Goal: Communication & Community: Participate in discussion

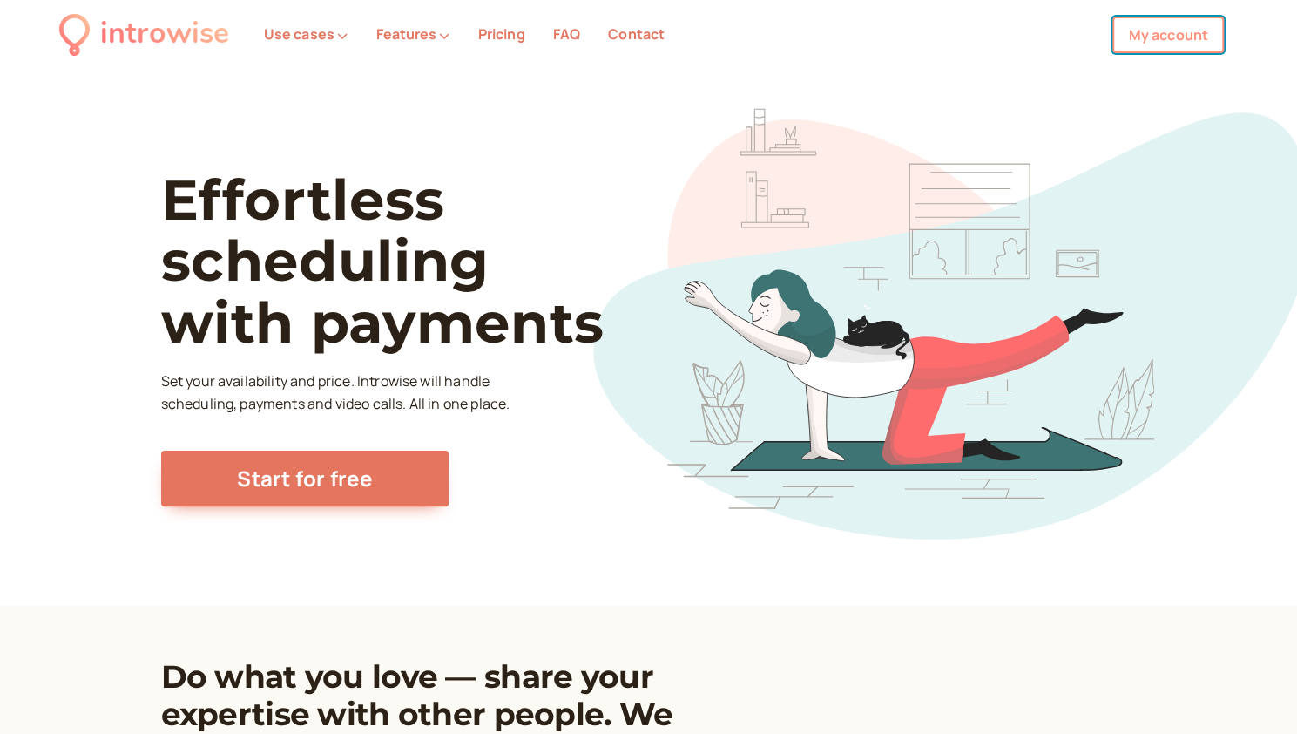
click at [1169, 38] on link "My account" at bounding box center [1169, 35] width 112 height 37
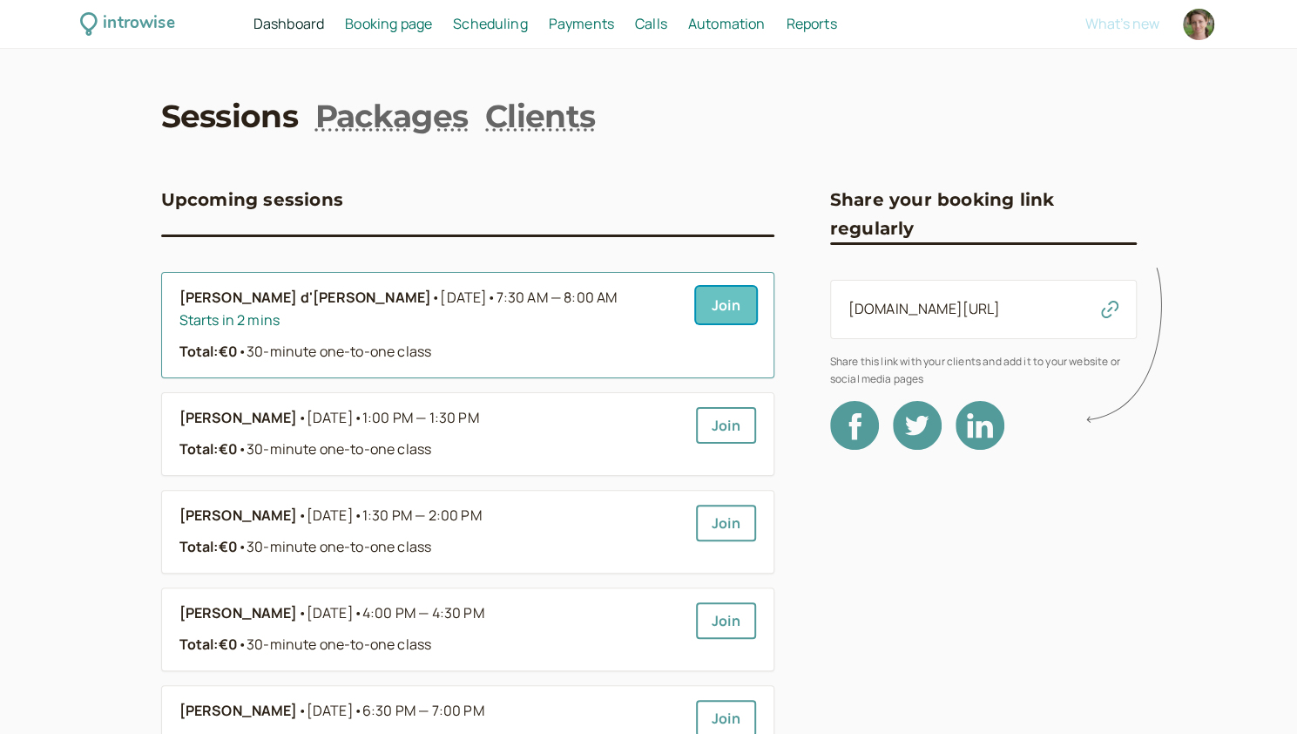
click at [726, 306] on link "Join" at bounding box center [726, 305] width 60 height 37
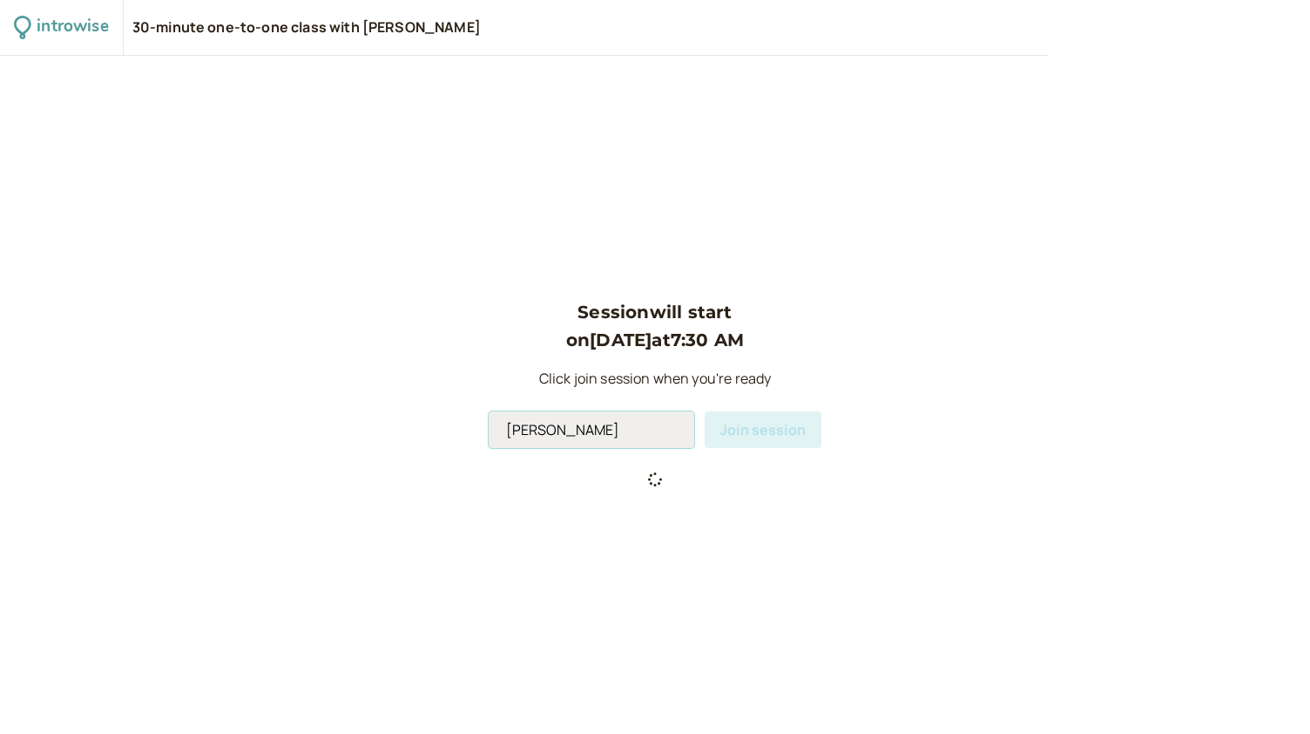
click at [599, 430] on input "Andromeda Jones" at bounding box center [592, 429] width 206 height 37
type input "Andromeda"
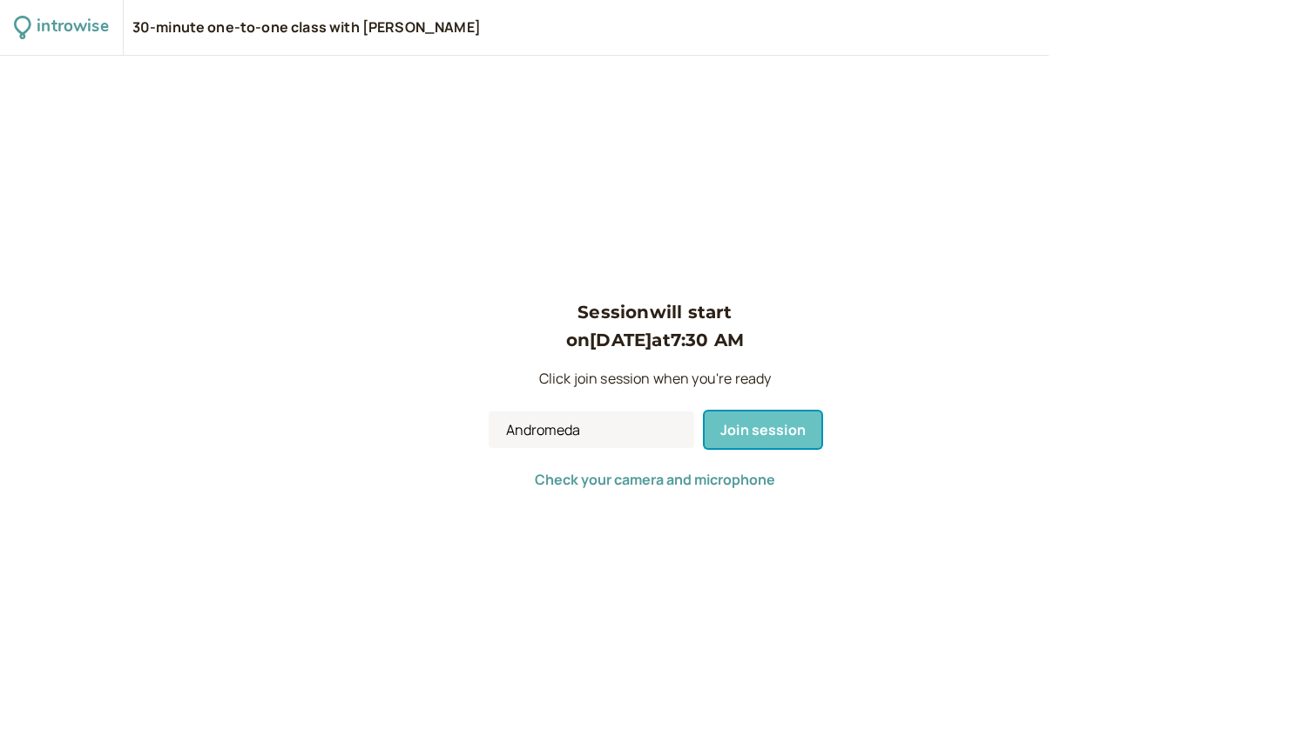
click at [741, 428] on span "Join session" at bounding box center [763, 429] width 85 height 19
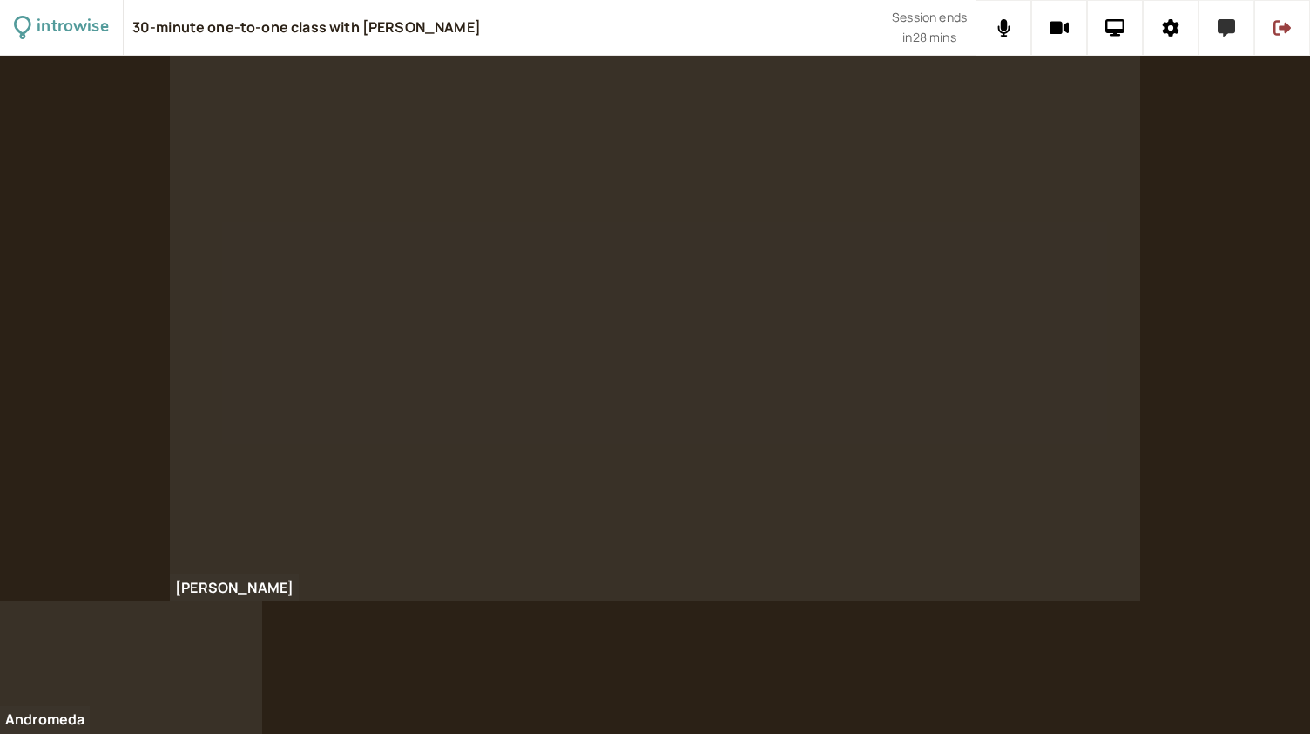
click at [1230, 44] on button at bounding box center [1227, 28] width 56 height 56
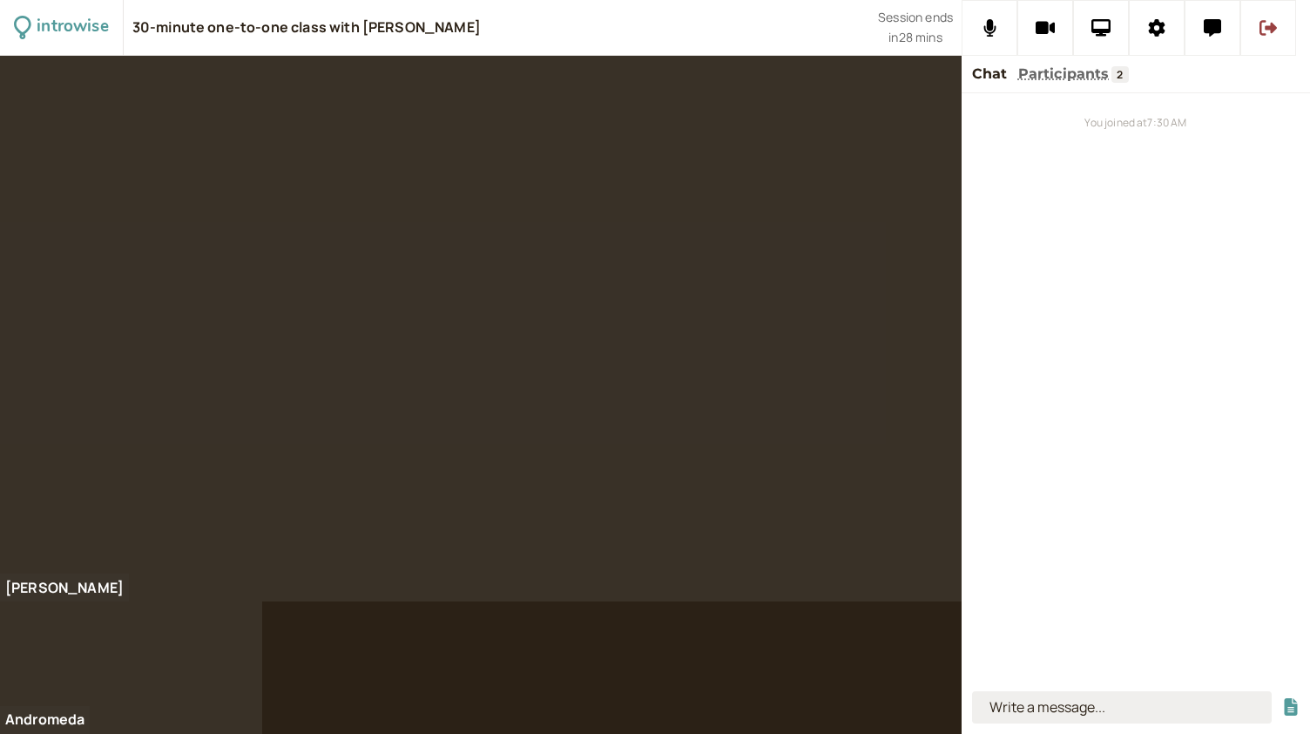
click at [1065, 709] on input at bounding box center [1122, 707] width 300 height 32
type input "it is getting colder"
click at [1283, 698] on button "submit" at bounding box center [1291, 707] width 17 height 18
type input "it is chilly - a bit cold"
click at [1283, 698] on button "submit" at bounding box center [1291, 707] width 17 height 18
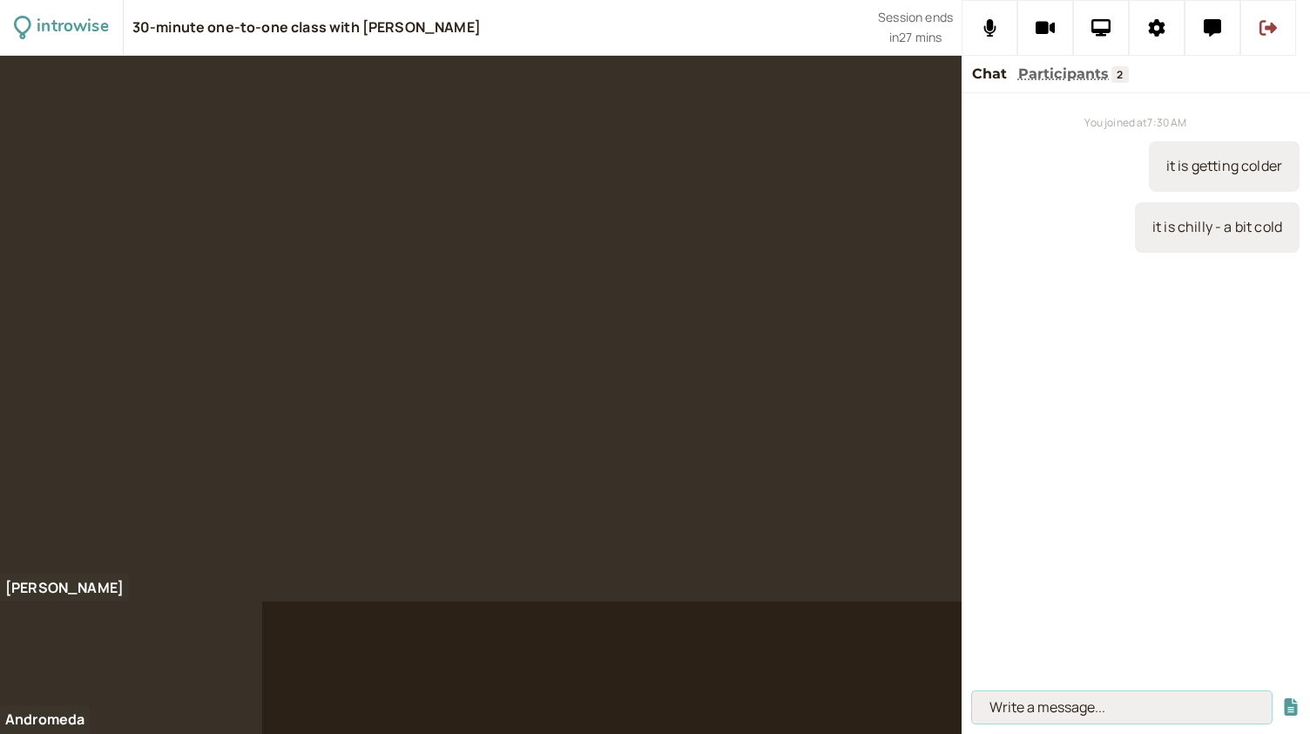
click at [1039, 711] on input at bounding box center [1122, 707] width 300 height 32
type input "trekking / hiking"
click at [1283, 698] on button "submit" at bounding box center [1291, 707] width 17 height 18
type input "the restauranteur"
click at [1283, 698] on button "submit" at bounding box center [1291, 707] width 17 height 18
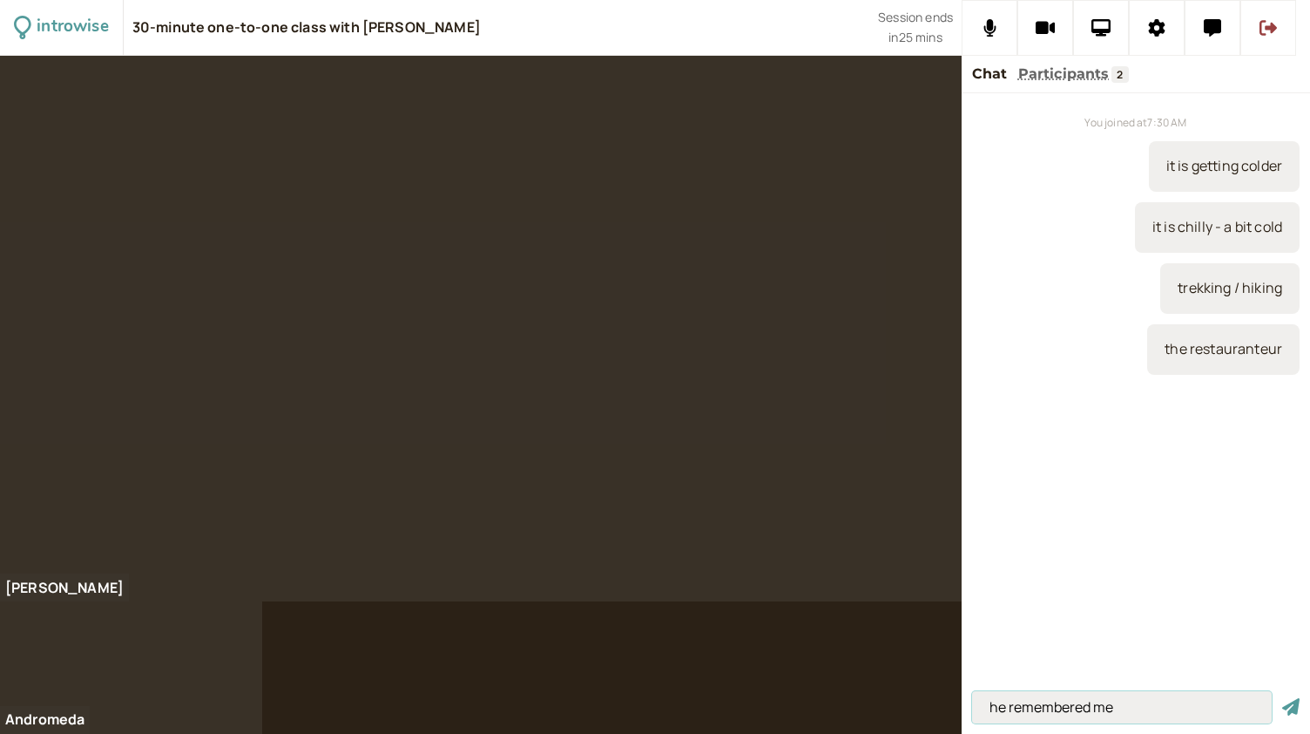
type input "he remembered me"
click at [1283, 698] on button "submit" at bounding box center [1291, 707] width 17 height 18
type input "I felt very tired"
click at [1283, 698] on button "submit" at bounding box center [1291, 707] width 17 height 18
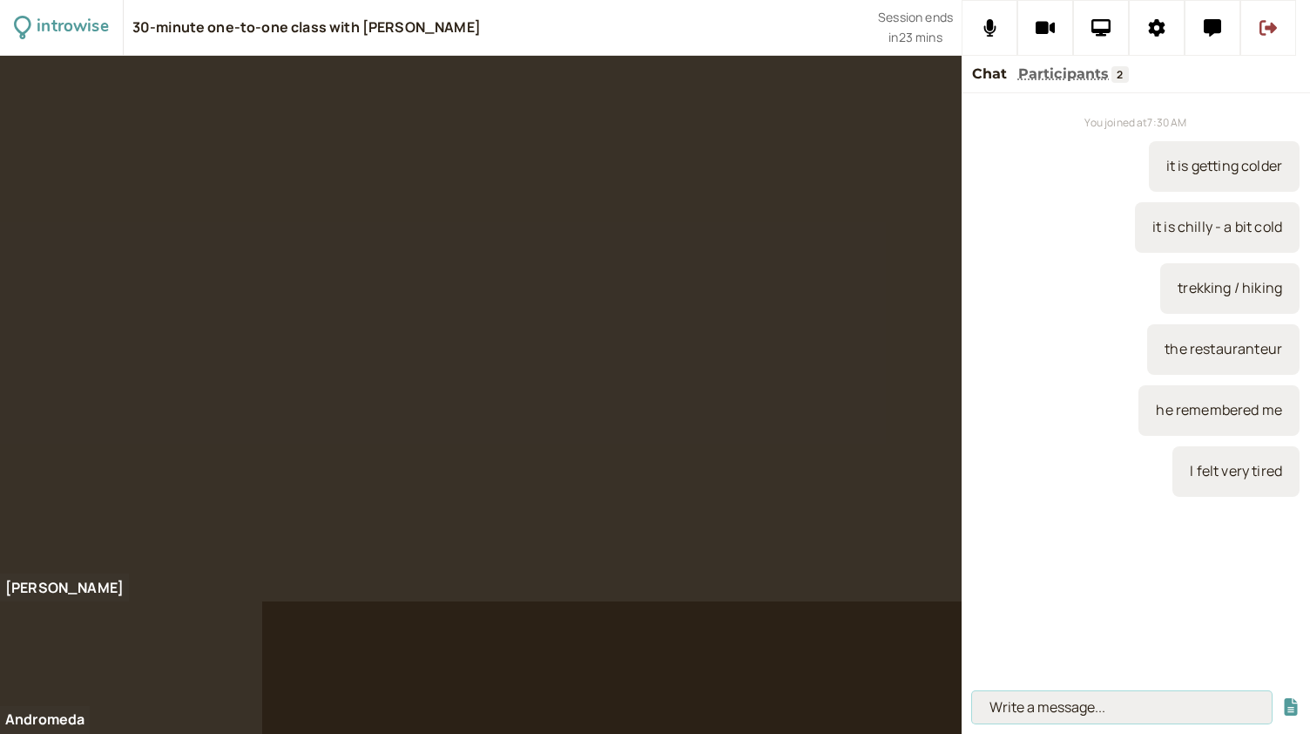
click at [1015, 712] on input at bounding box center [1122, 707] width 300 height 32
type input "the week after next"
click at [1283, 698] on button "submit" at bounding box center [1291, 707] width 17 height 18
type input "the week before last"
click at [1283, 698] on button "submit" at bounding box center [1291, 707] width 17 height 18
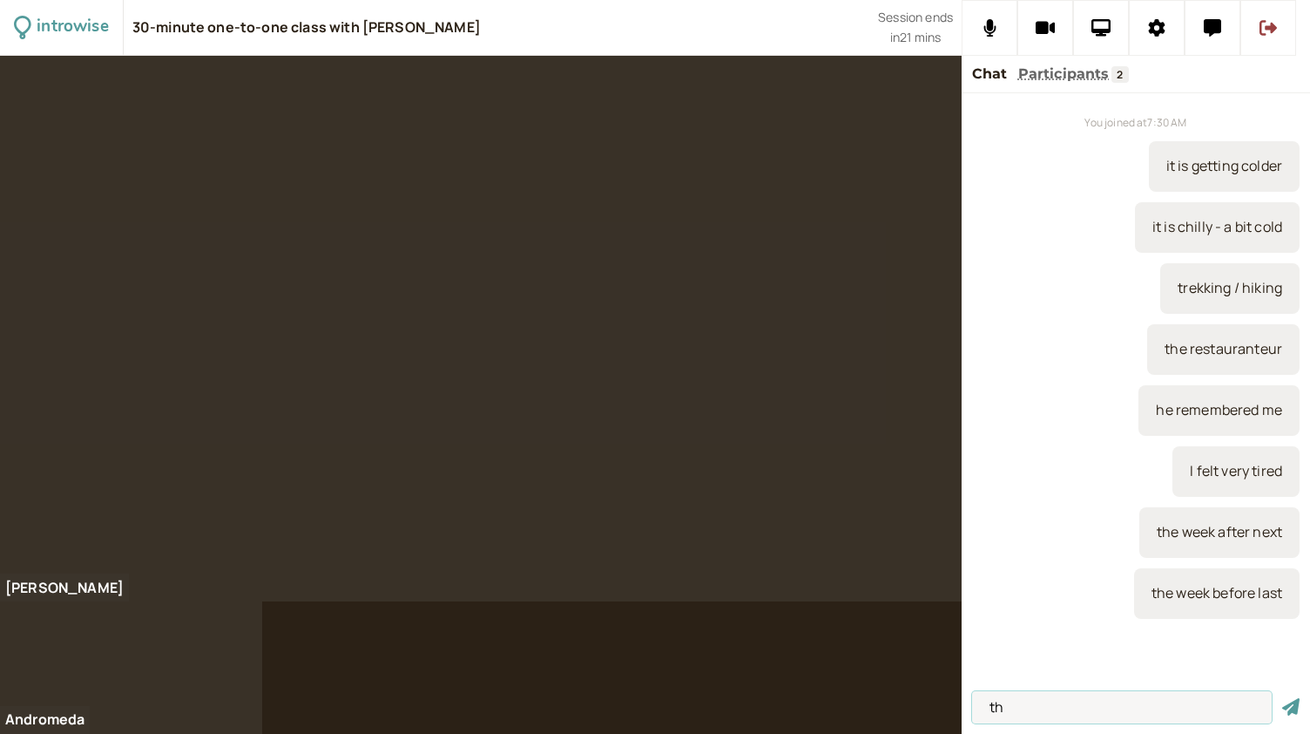
type input "t"
type input "the organiser"
click at [1283, 698] on button "submit" at bounding box center [1291, 707] width 17 height 18
type input "the tour guide"
click at [1283, 698] on button "submit" at bounding box center [1291, 707] width 17 height 18
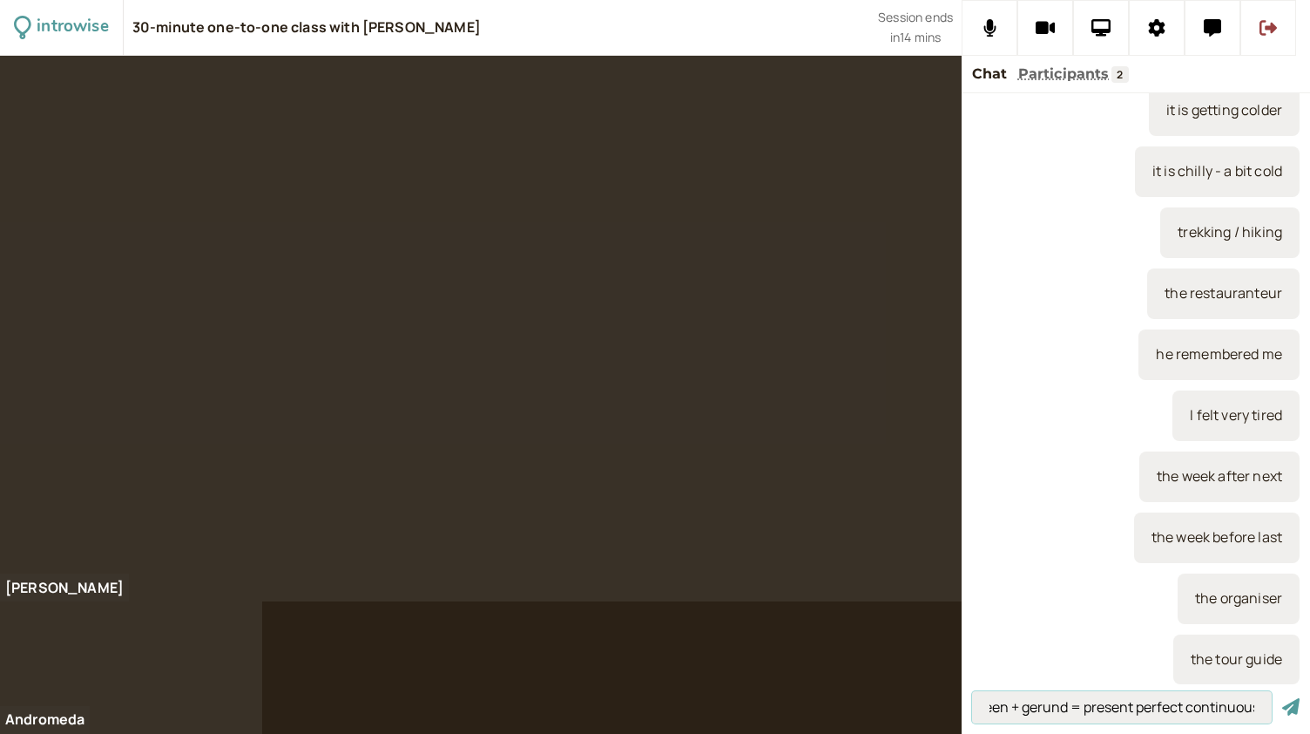
scroll to position [0, 67]
type input "have + been + gerund = present perfect continuous"
click at [1283, 698] on button "submit" at bounding box center [1291, 707] width 17 height 18
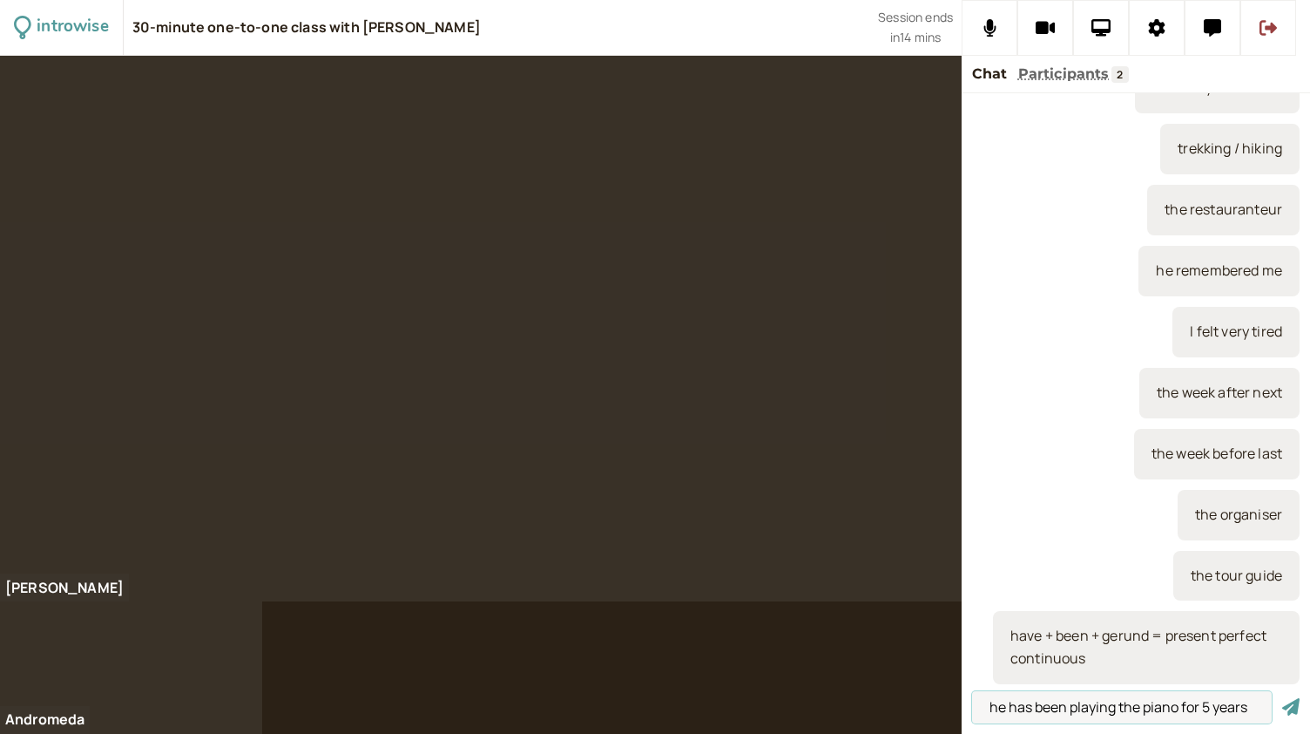
type input "he has been playing the piano for 5 years"
click at [1283, 698] on button "submit" at bounding box center [1291, 707] width 17 height 18
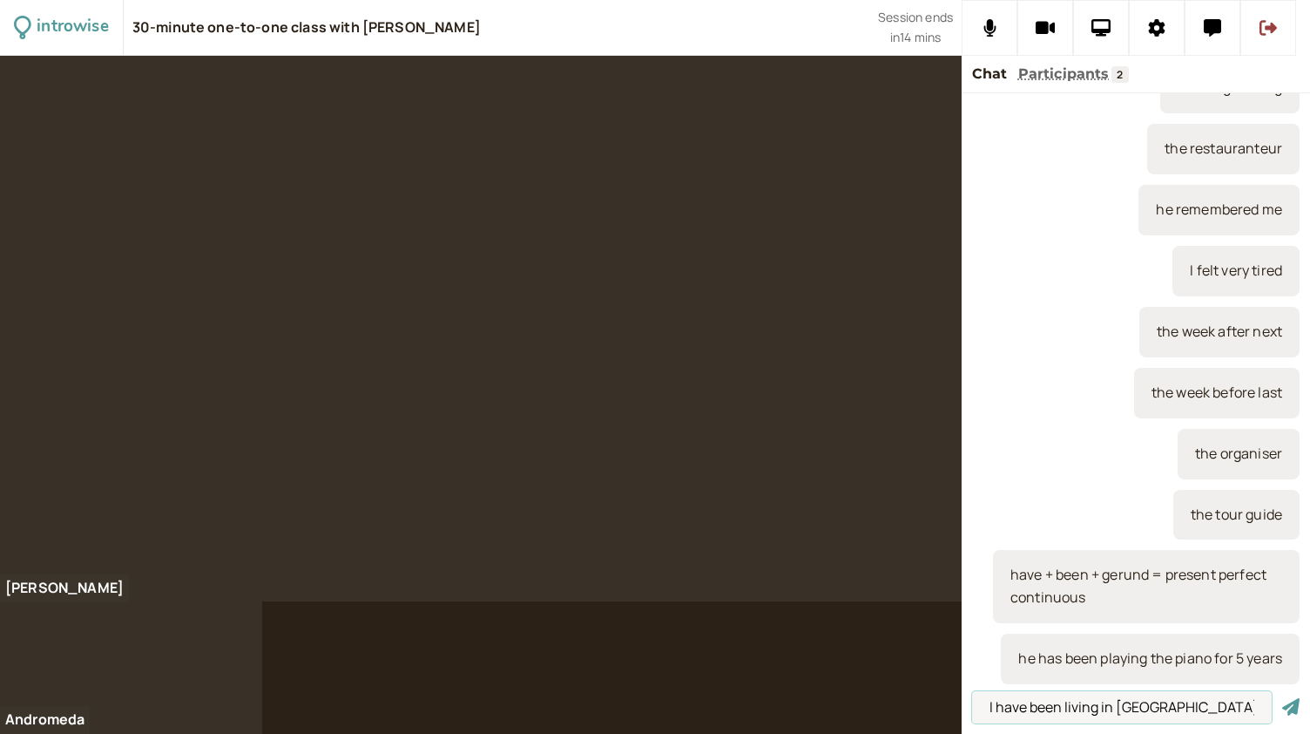
type input "I have been living in Milan for 20 years"
click at [1283, 698] on button "submit" at bounding box center [1291, 707] width 17 height 18
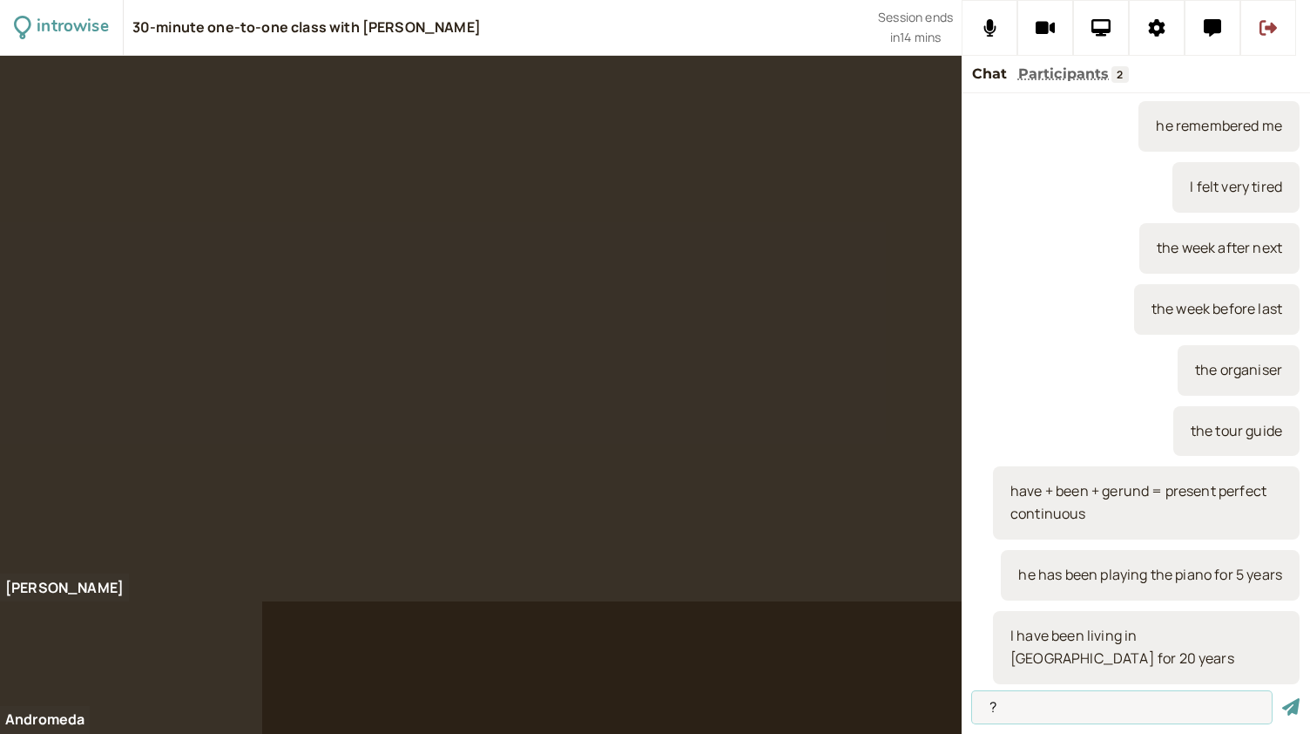
type input "?"
click at [1283, 698] on button "submit" at bounding box center [1291, 707] width 17 height 18
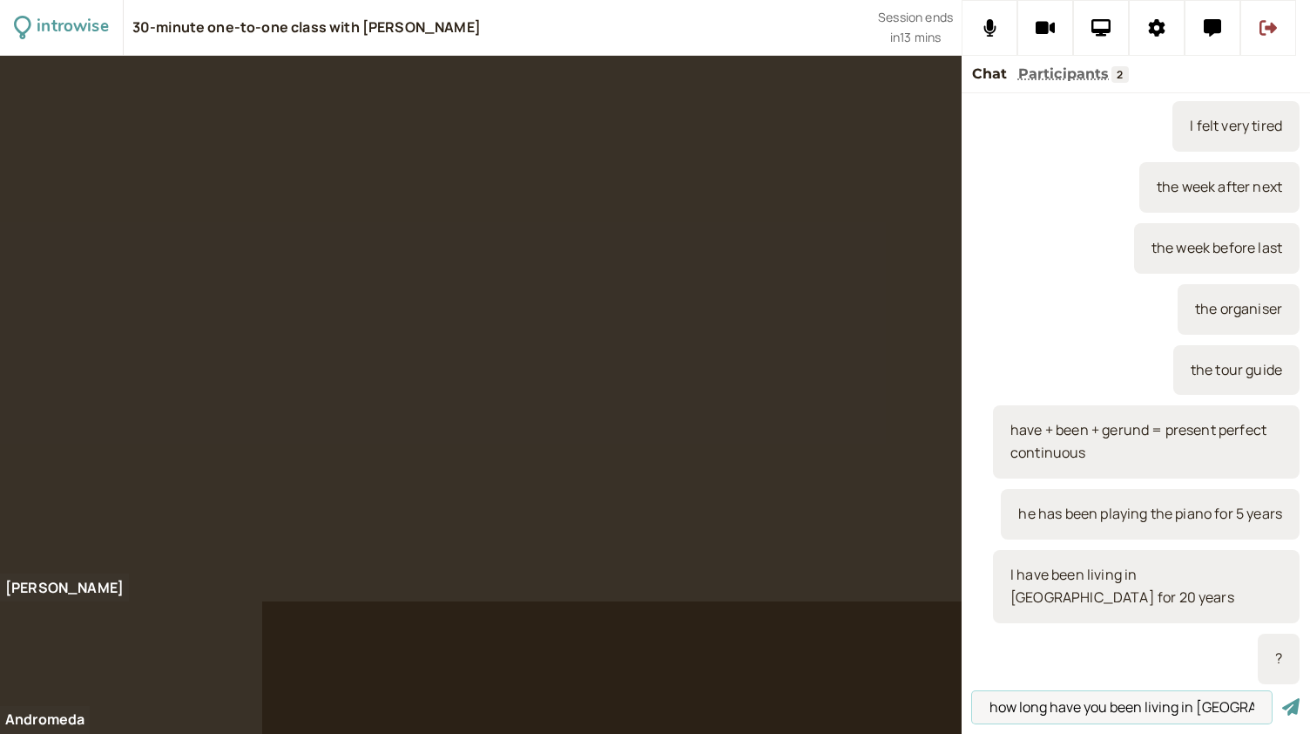
type input "how long have you been living in Milan?"
click at [1283, 698] on button "submit" at bounding box center [1291, 707] width 17 height 18
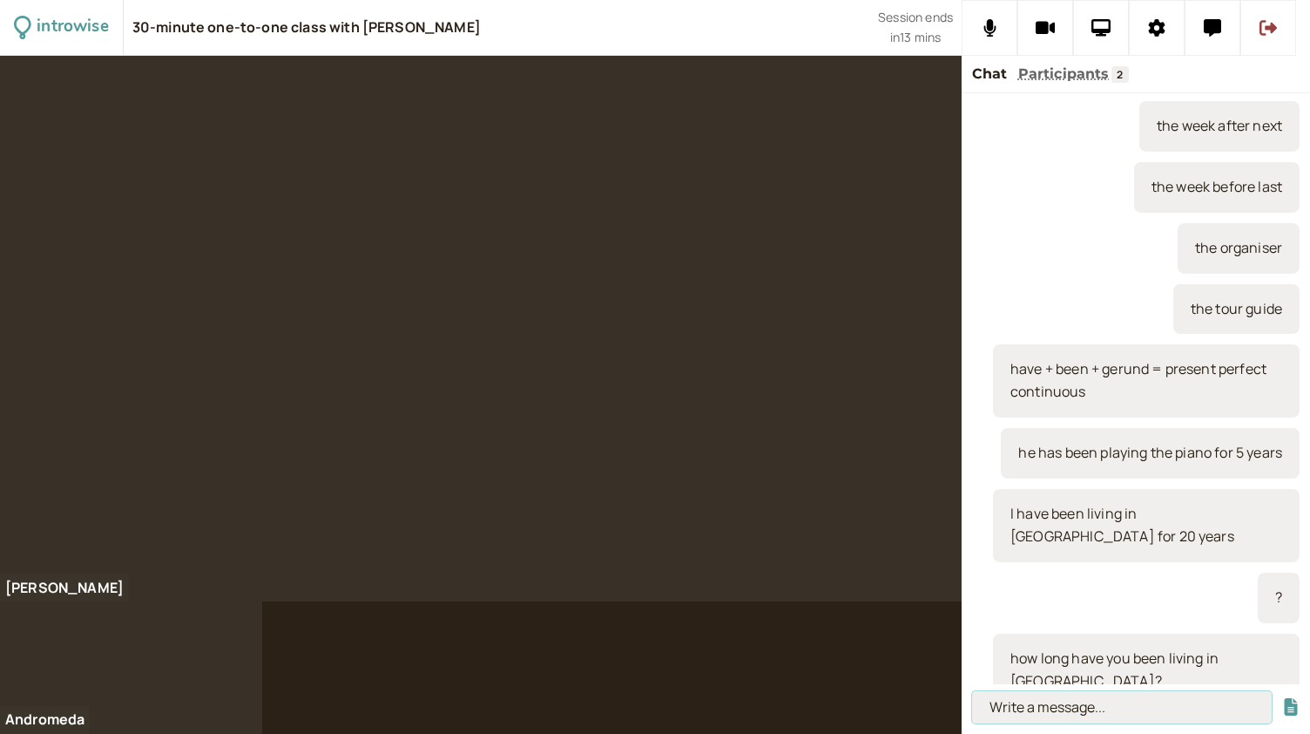
click at [1042, 715] on input at bounding box center [1122, 707] width 300 height 32
paste input "o How long – listen to Spotify"
type input "o How long – listen to Spotify"
click at [1283, 698] on button "submit" at bounding box center [1291, 707] width 17 height 18
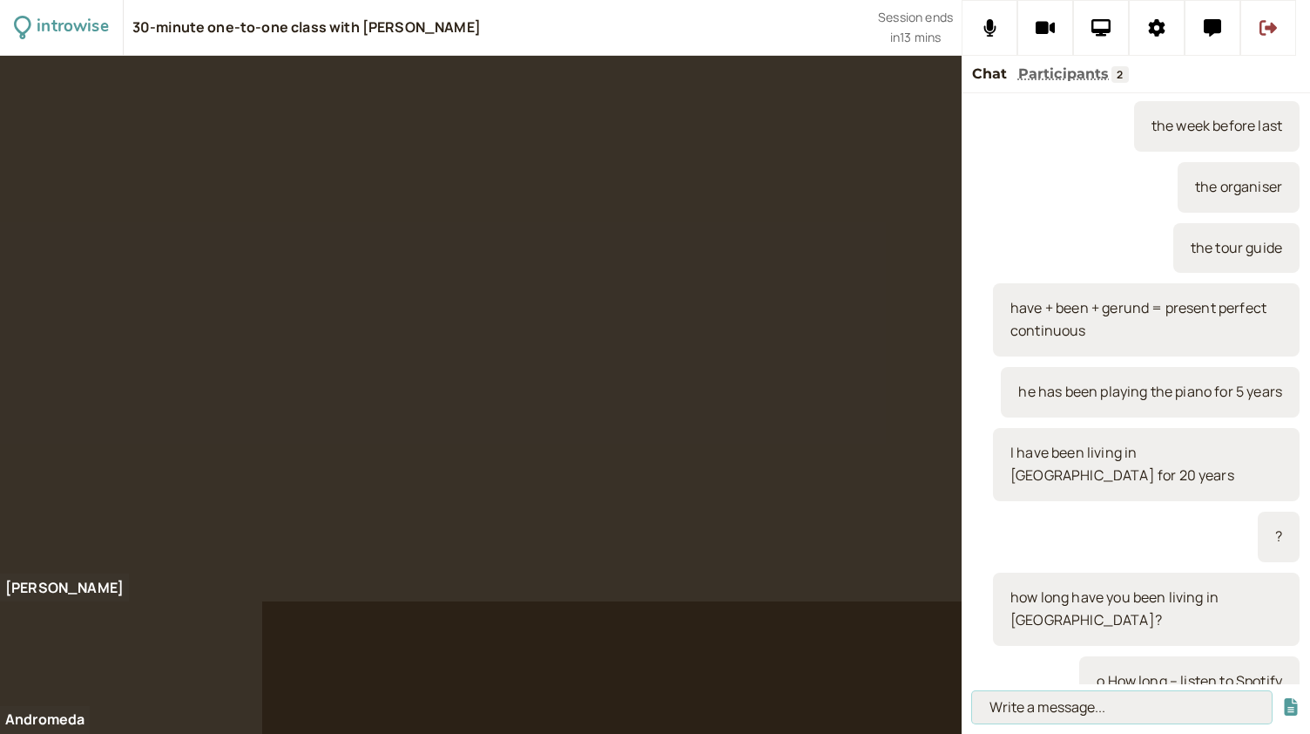
paste input "I have been listening to Spotify for five years and since 2020"
type input "I have been listening to Spotify for five years and since 2020"
click at [1283, 698] on button "submit" at bounding box center [1291, 707] width 17 height 18
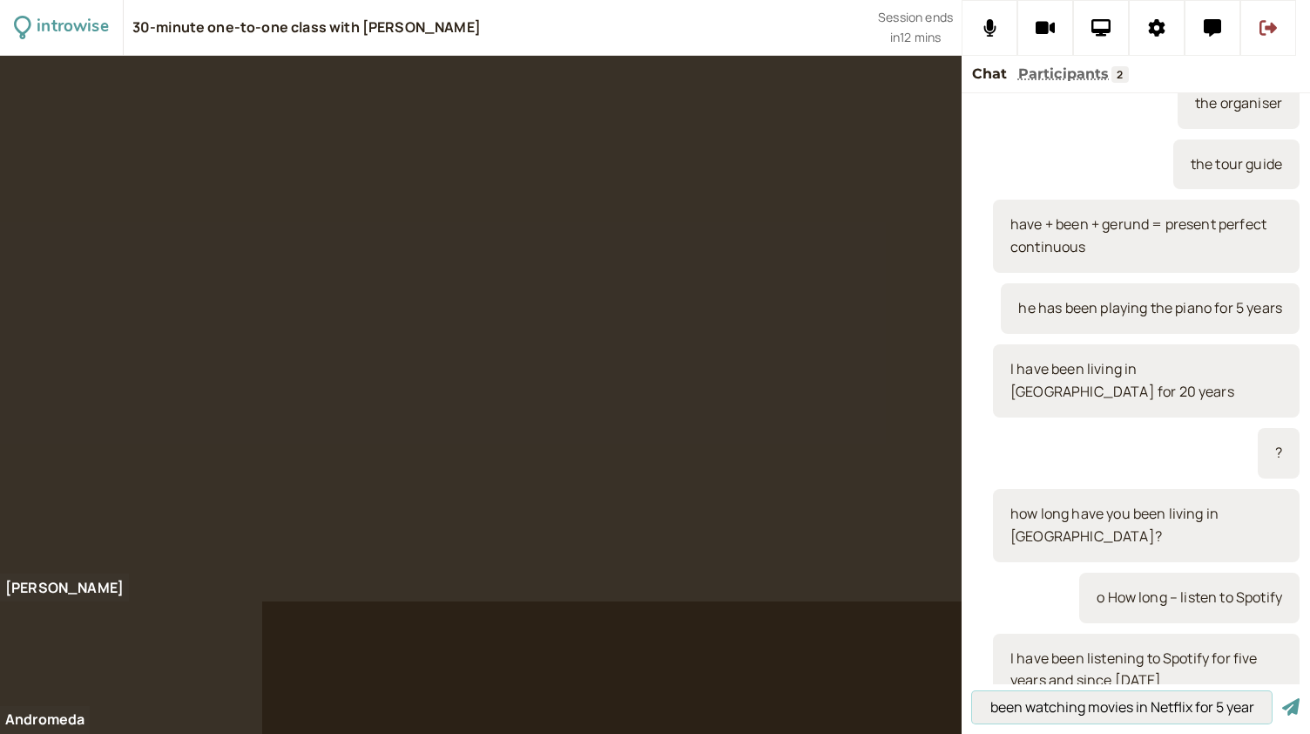
scroll to position [0, 49]
type input "I have been watching movies in Netflix for 5 years"
click at [1283, 698] on button "submit" at bounding box center [1291, 707] width 17 height 18
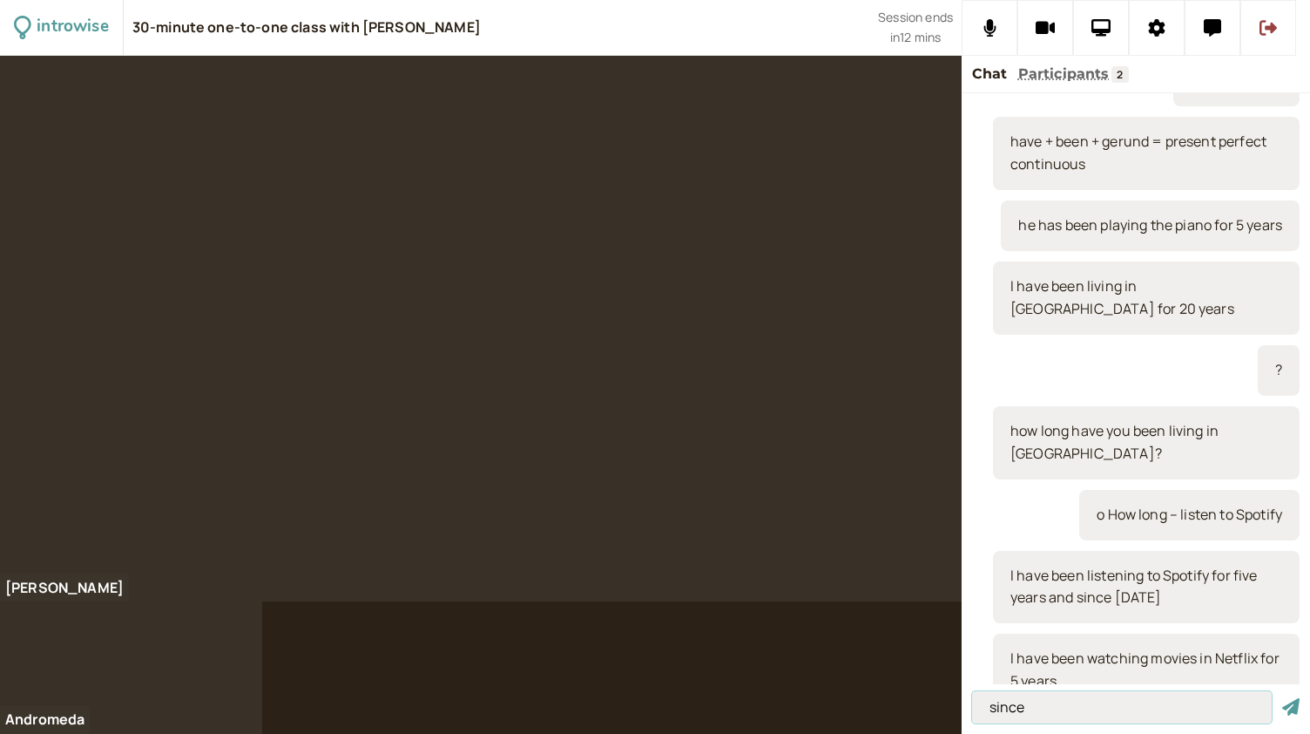
type input "since"
click at [1283, 698] on button "submit" at bounding box center [1291, 707] width 17 height 18
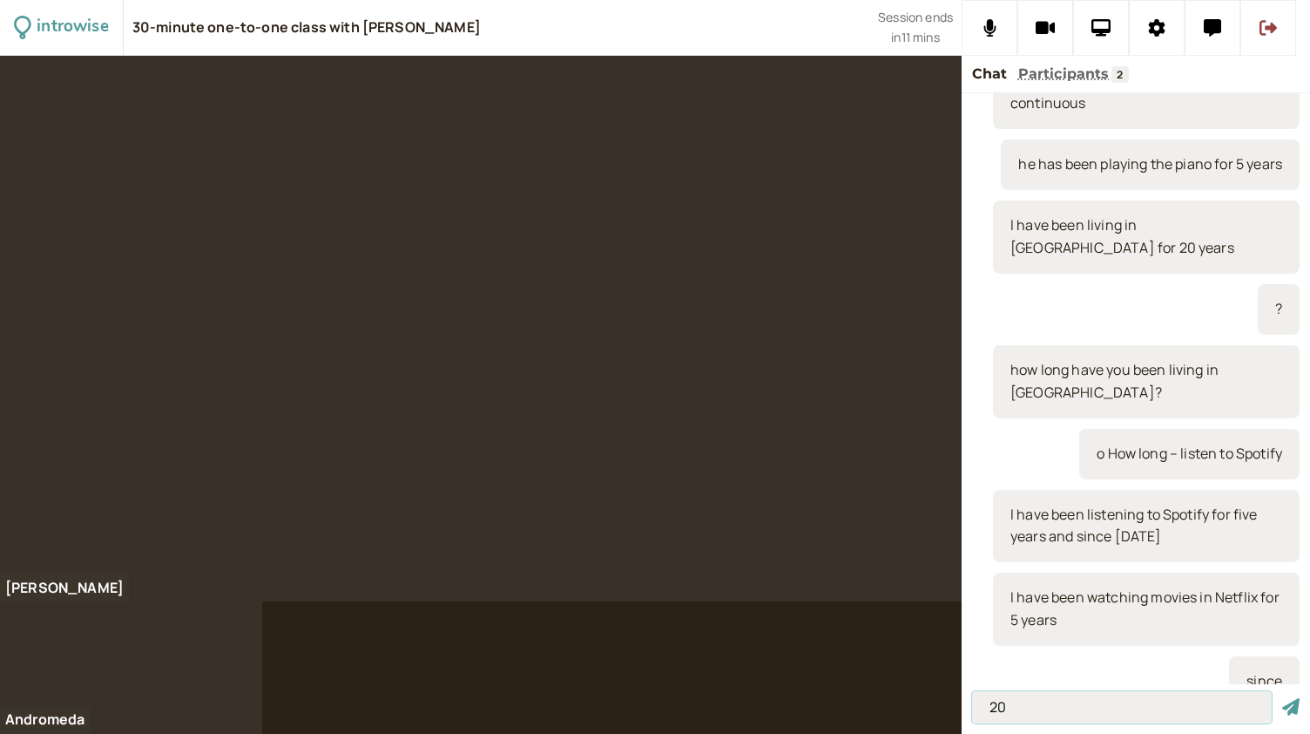
type input "2"
type input "since 2020"
click at [1283, 698] on button "submit" at bounding box center [1291, 707] width 17 height 18
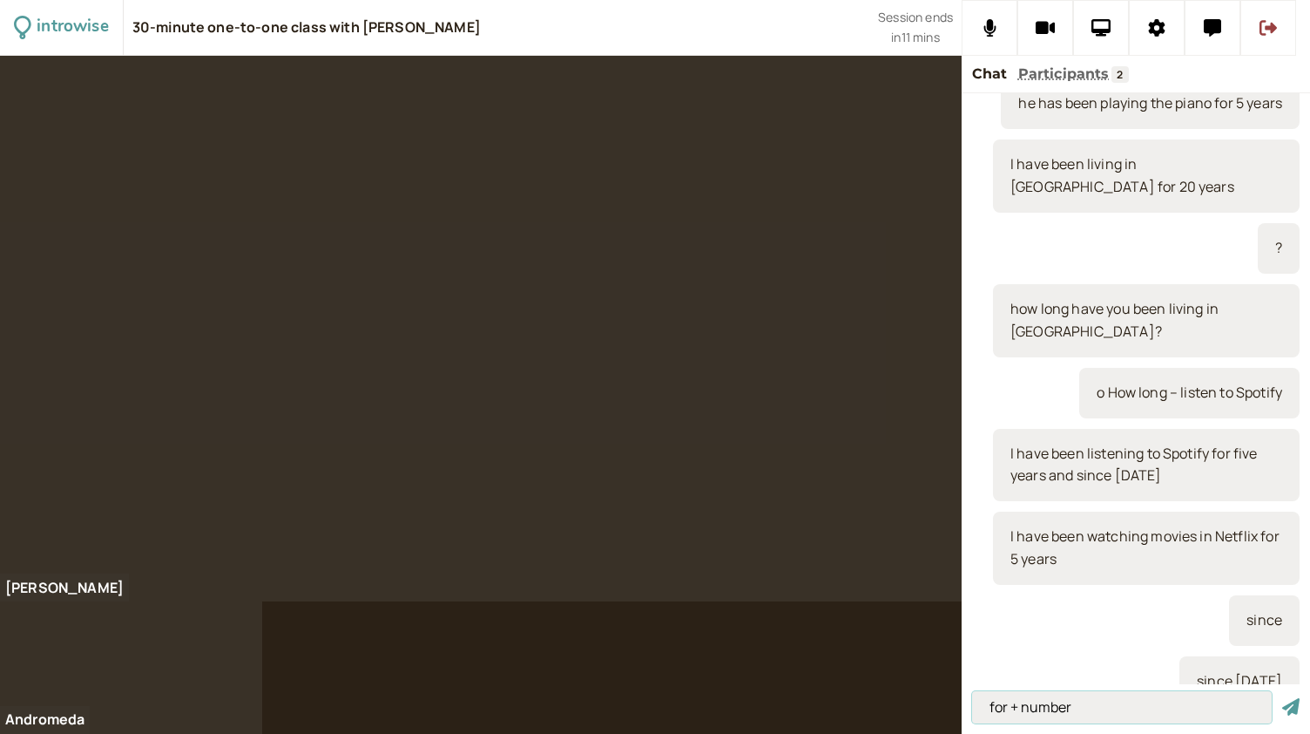
type input "for + number"
click at [1283, 698] on button "submit" at bounding box center [1291, 707] width 17 height 18
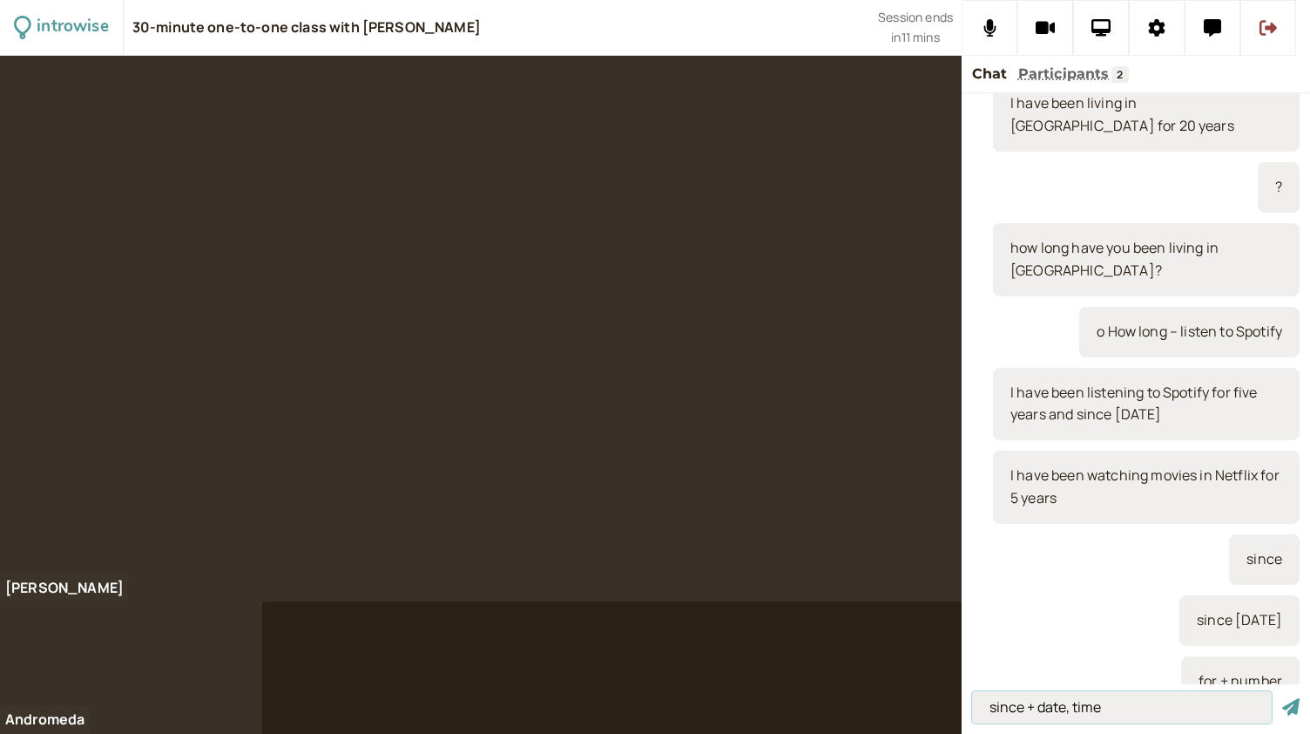
type input "since + date, time"
click at [1283, 698] on button "submit" at bounding box center [1291, 707] width 17 height 18
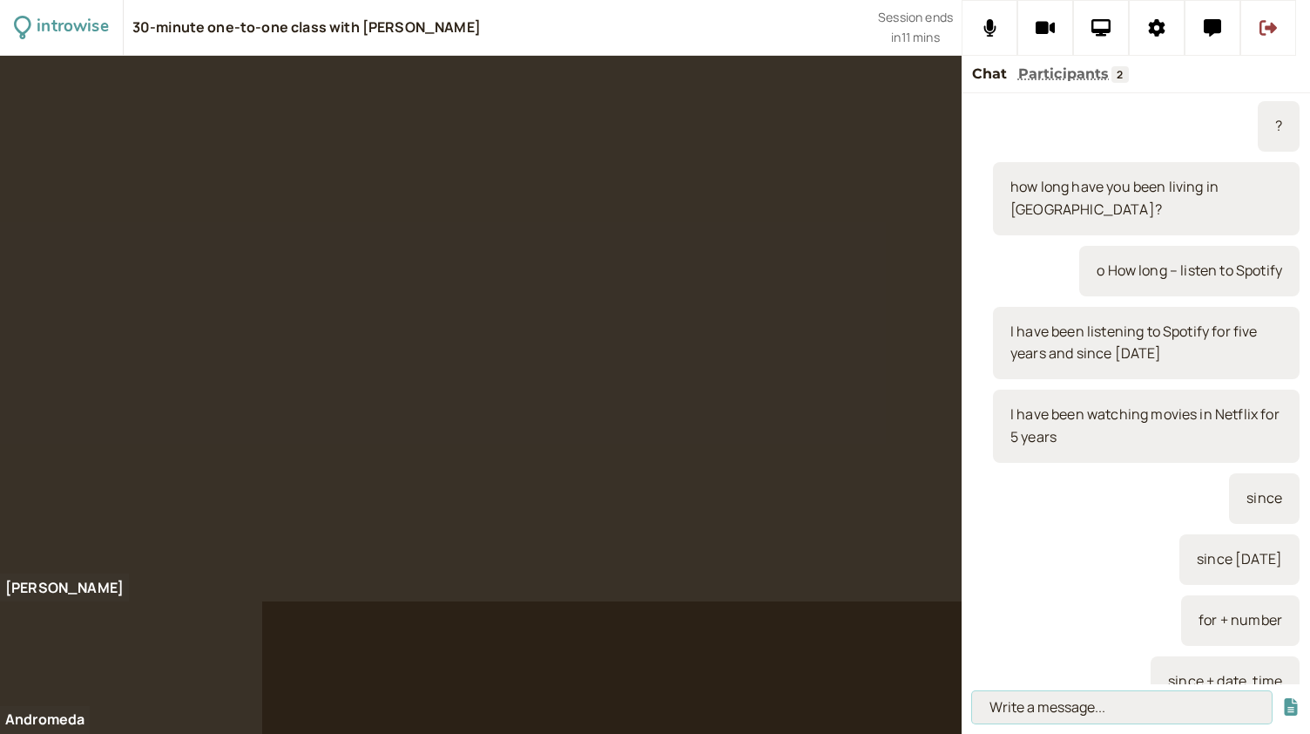
paste input "o How long – drive"
type input "o How long – drive"
click at [1283, 698] on button "submit" at bounding box center [1291, 707] width 17 height 18
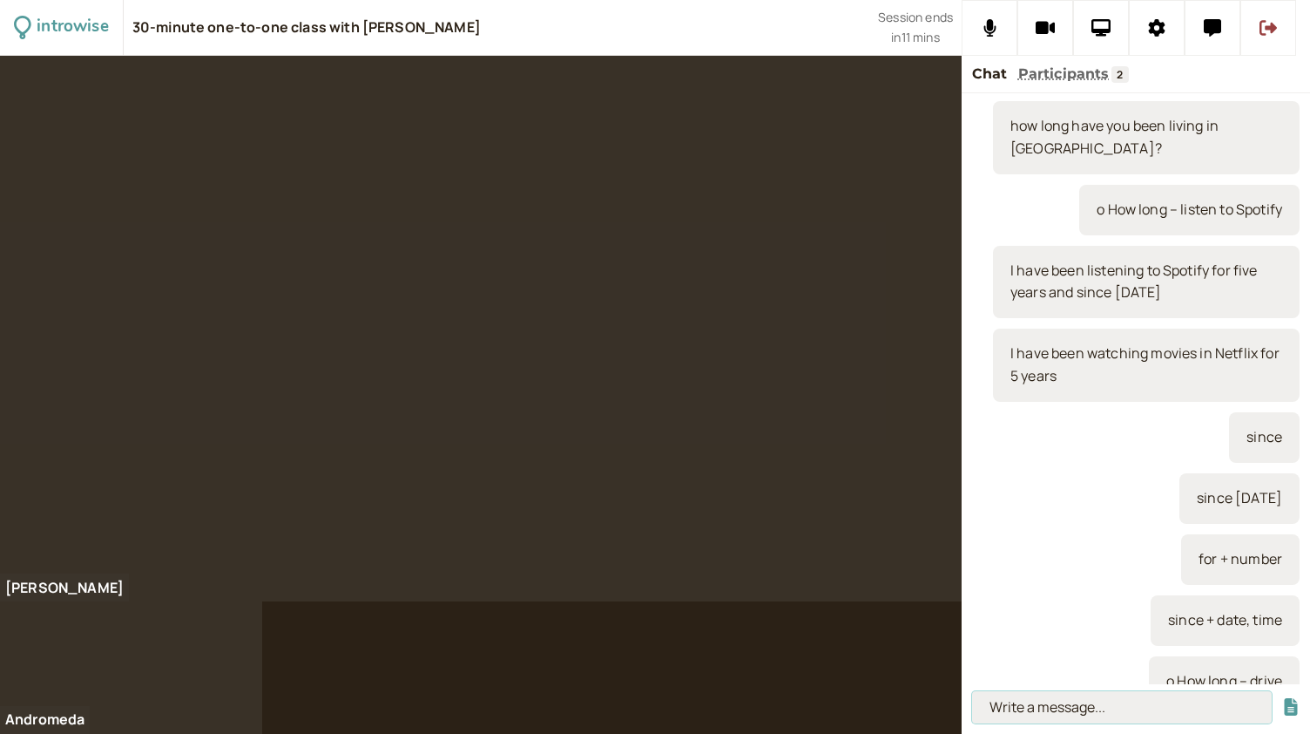
click at [1053, 714] on input at bounding box center [1122, 707] width 300 height 32
paste input "I have been driving for over 25 years and since the late 90s"
type input "I have been driving for over 25 years and since the late 90s"
drag, startPoint x: 1255, startPoint y: 705, endPoint x: 905, endPoint y: 707, distance: 349.4
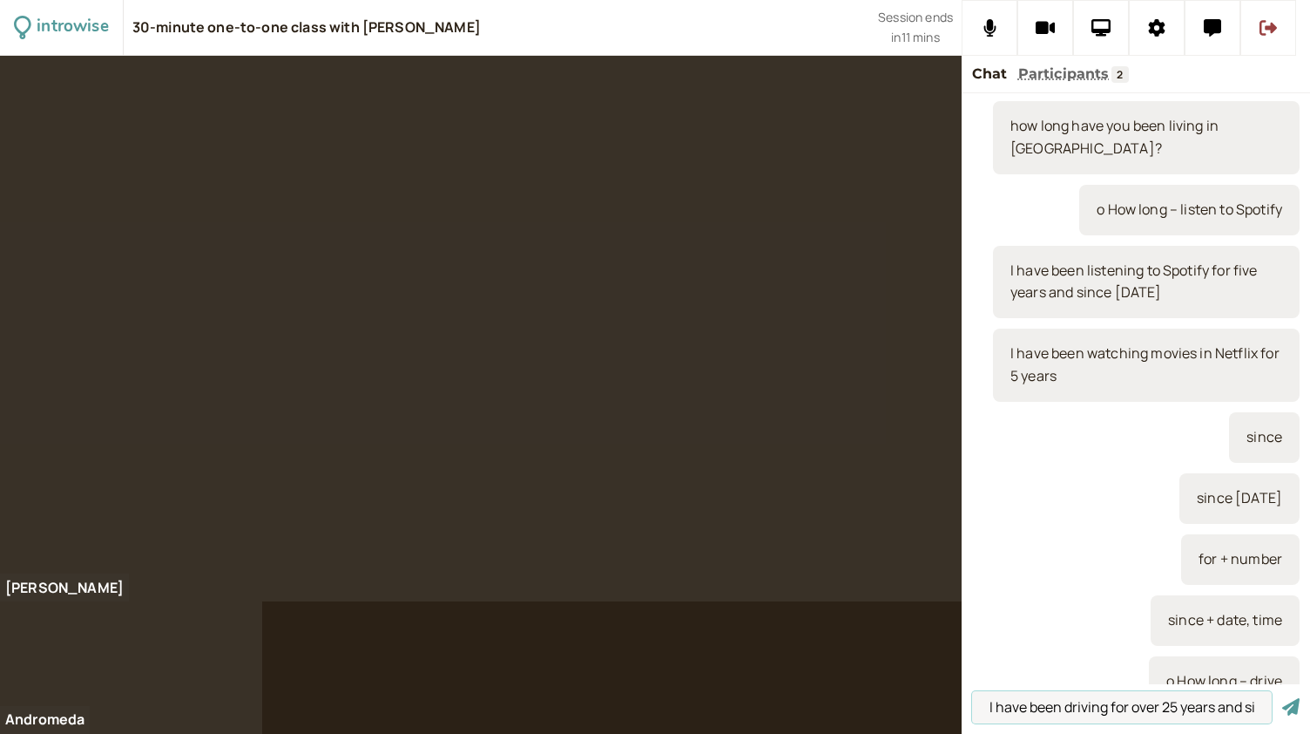
click at [905, 707] on div "introwise 30-minute one-to-one class with Andromeda Jones Session ends in 11 mi…" at bounding box center [655, 367] width 1310 height 734
type input "how long have you been driving?"
click at [1283, 698] on button "submit" at bounding box center [1291, 707] width 17 height 18
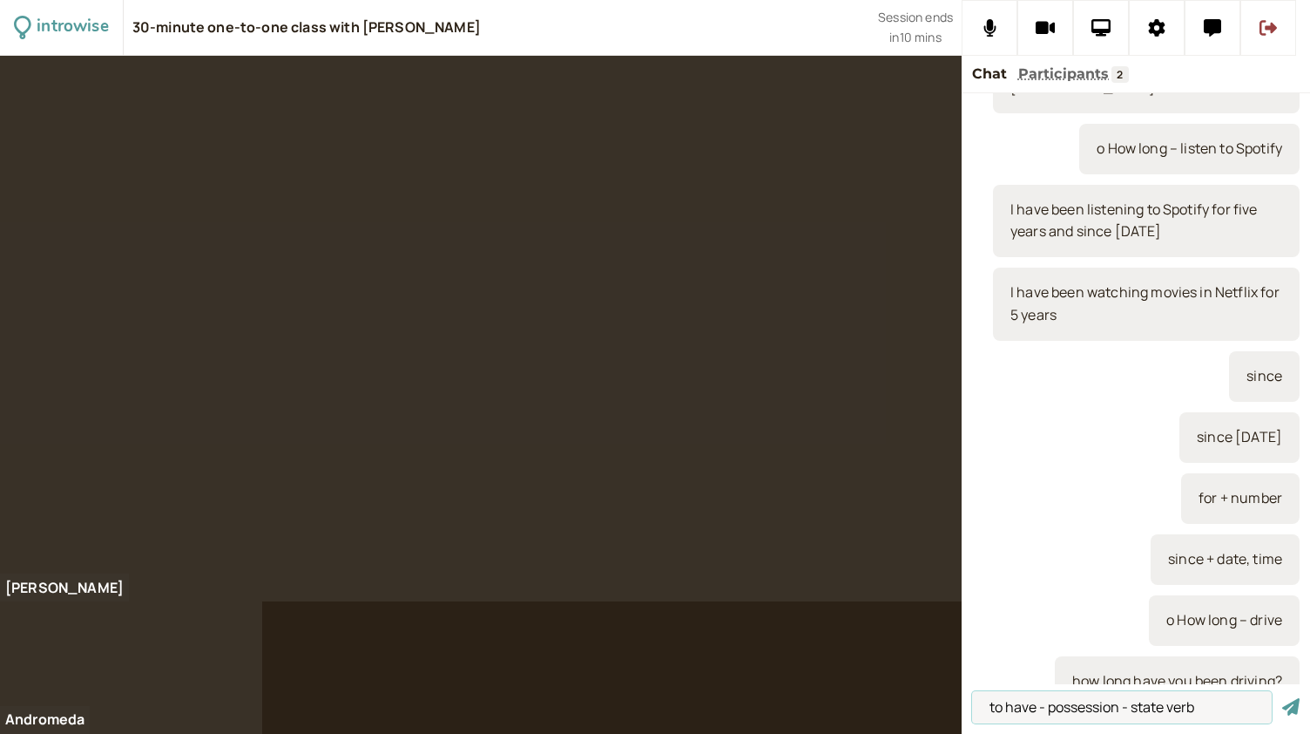
type input "to have - possession - state verb"
click at [1283, 698] on button "submit" at bounding box center [1291, 707] width 17 height 18
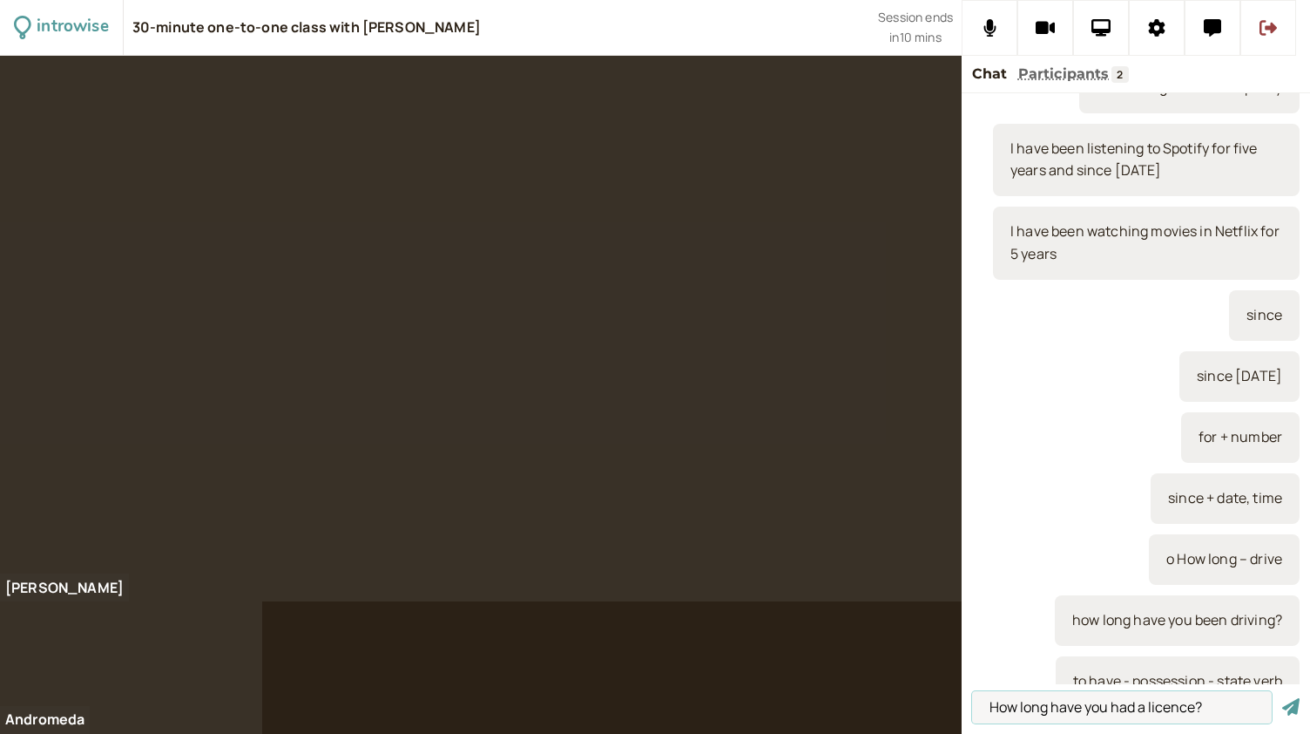
type input "How long have you had a licence?"
click at [1283, 698] on button "submit" at bounding box center [1291, 707] width 17 height 18
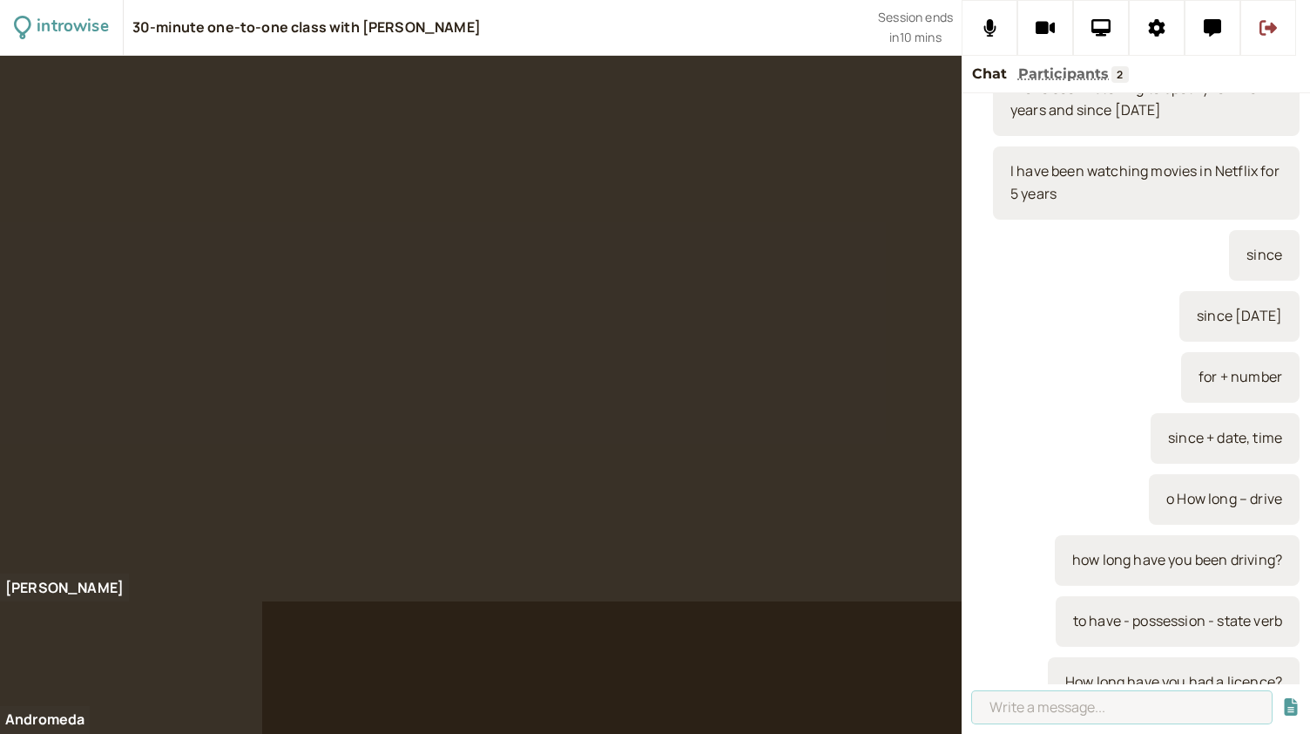
paste input "I have been driving for over 25 years and since the late 90s"
type input "I have been driving for over 25 years and since the late 90s"
drag, startPoint x: 1255, startPoint y: 701, endPoint x: 917, endPoint y: 677, distance: 338.9
click at [917, 677] on div "introwise 30-minute one-to-one class with Andromeda Jones Session ends in 10 mi…" at bounding box center [655, 367] width 1310 height 734
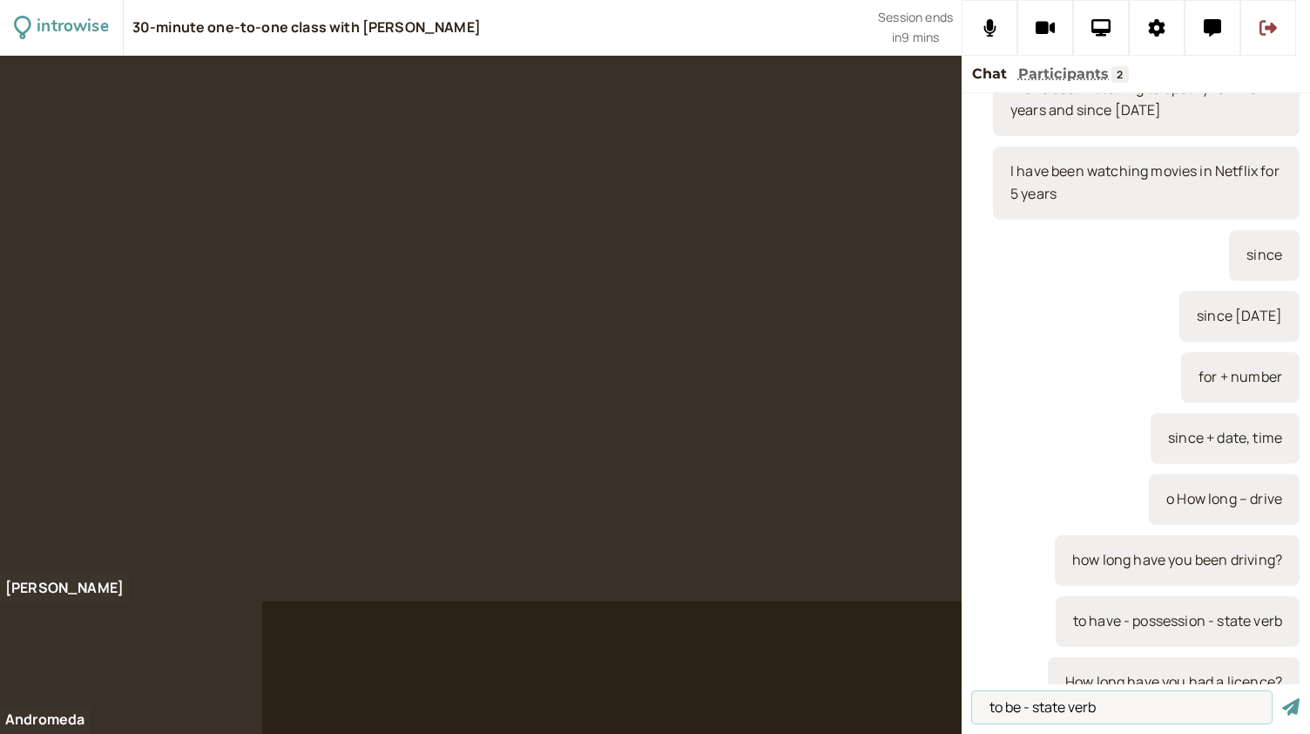
type input "to be - state verb"
click at [1283, 698] on button "submit" at bounding box center [1291, 707] width 17 height 18
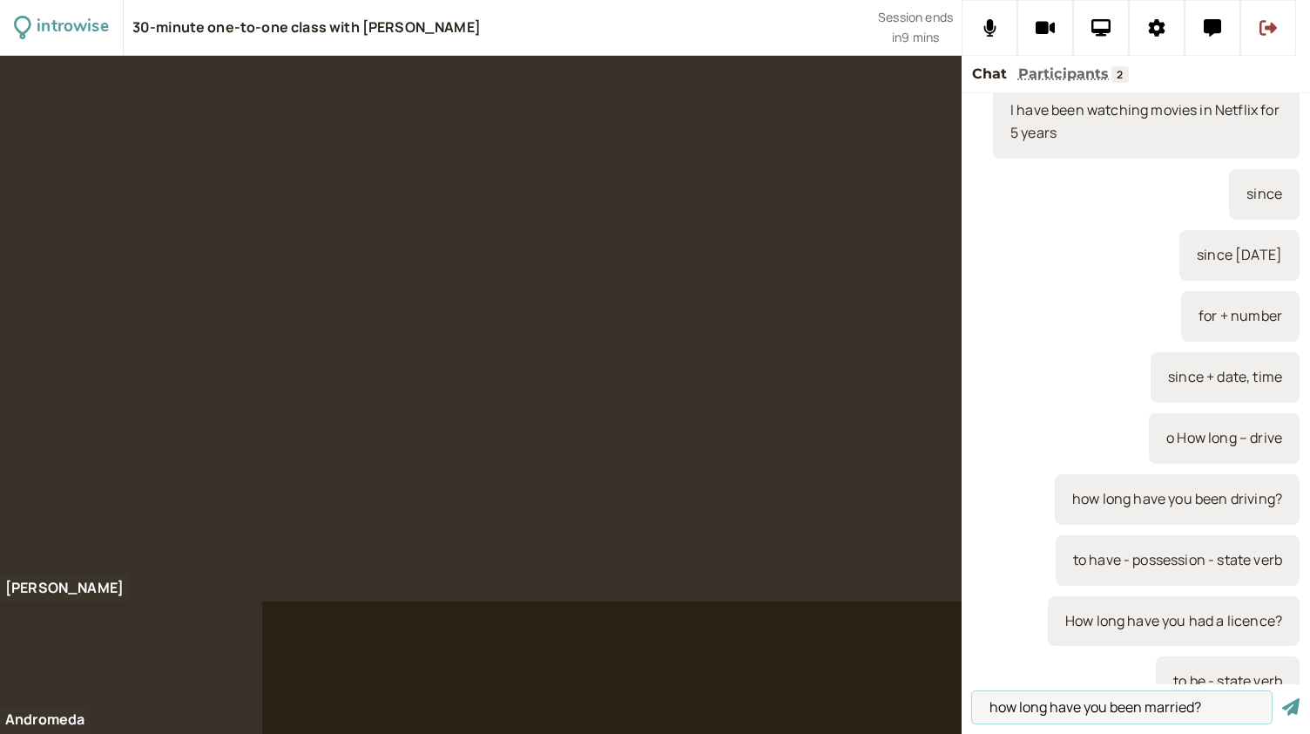
type input "how long have you been married?"
click at [1283, 698] on button "submit" at bounding box center [1291, 707] width 17 height 18
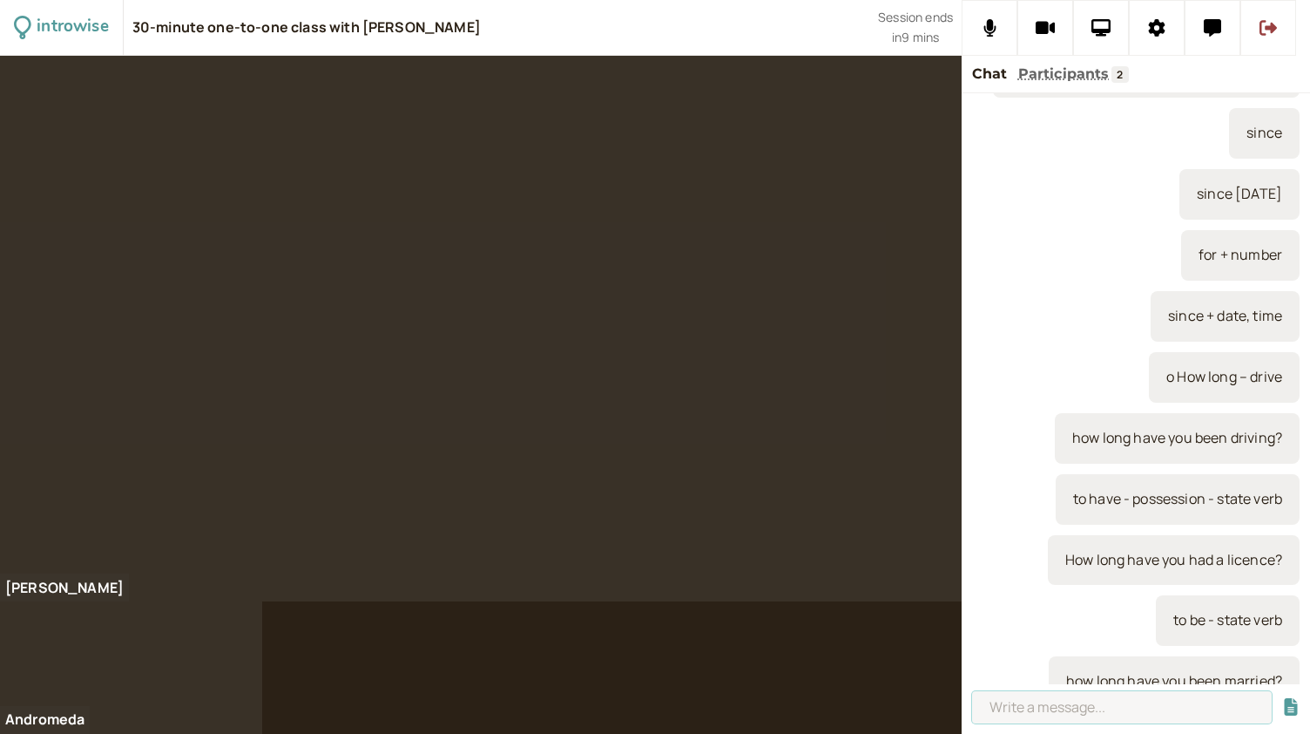
paste input "I have been driving for over 25 years and since the late 90s"
type input "I have been driving for over 25 years and since the late 90s"
click at [1283, 698] on button "submit" at bounding box center [1291, 707] width 17 height 18
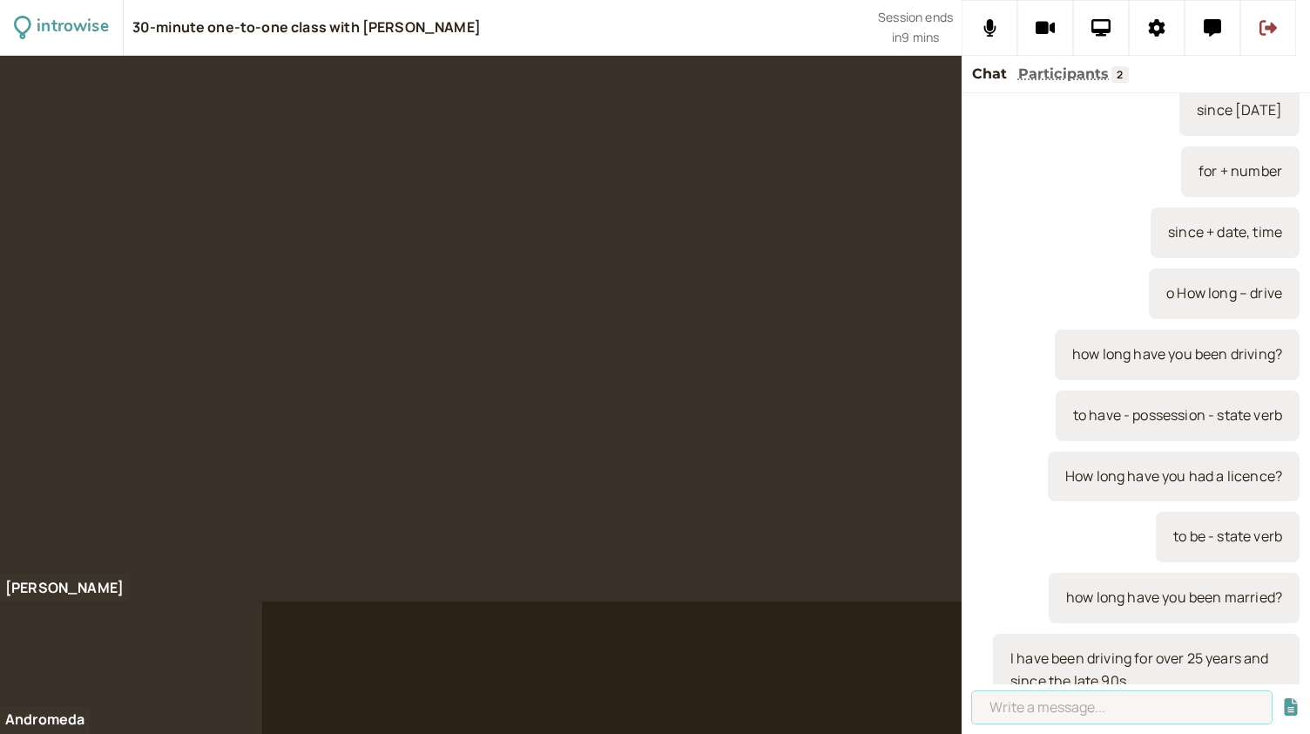
scroll to position [0, 0]
paste input "o How long - read this book"
type input "o How long - read this book"
click at [1283, 698] on button "submit" at bounding box center [1291, 707] width 17 height 18
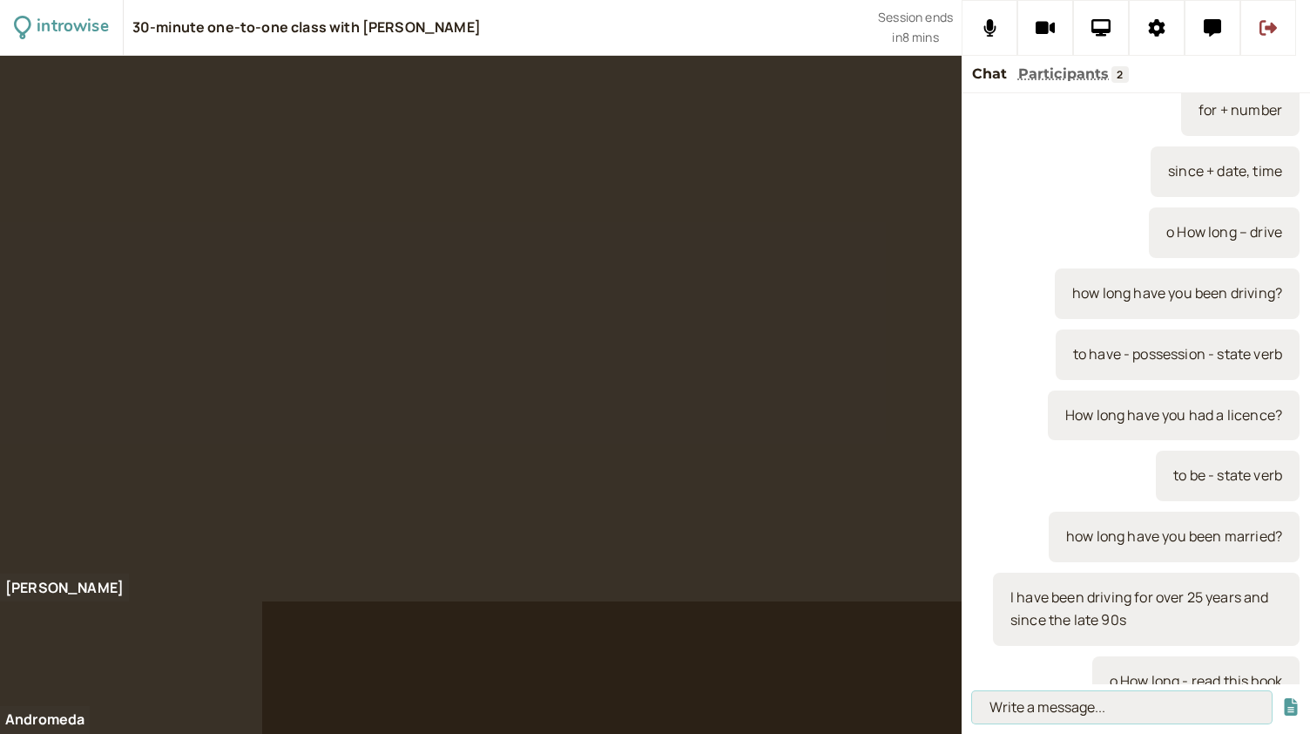
paste input "I have been reading this book for 3 weeks and since April"
type input "I have been reading this book for 3 weeks and since April"
click at [1283, 698] on button "submit" at bounding box center [1291, 707] width 17 height 18
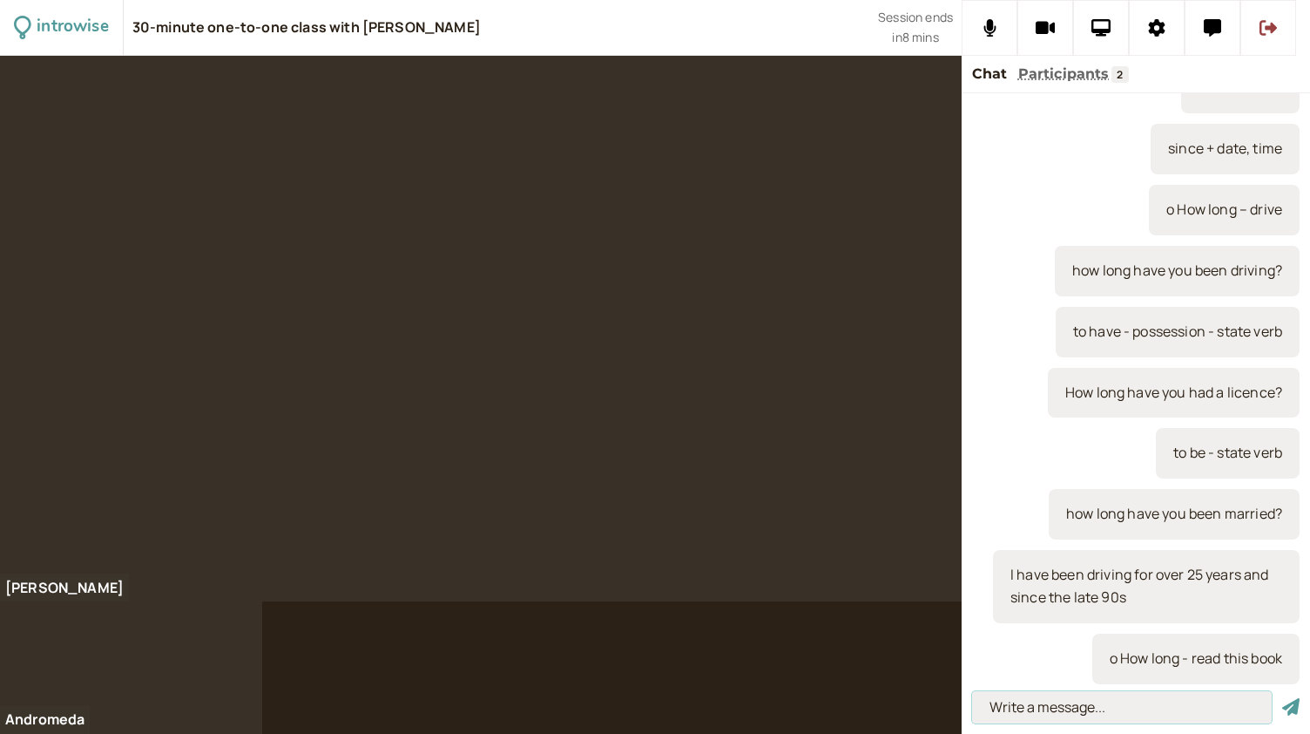
scroll to position [0, 0]
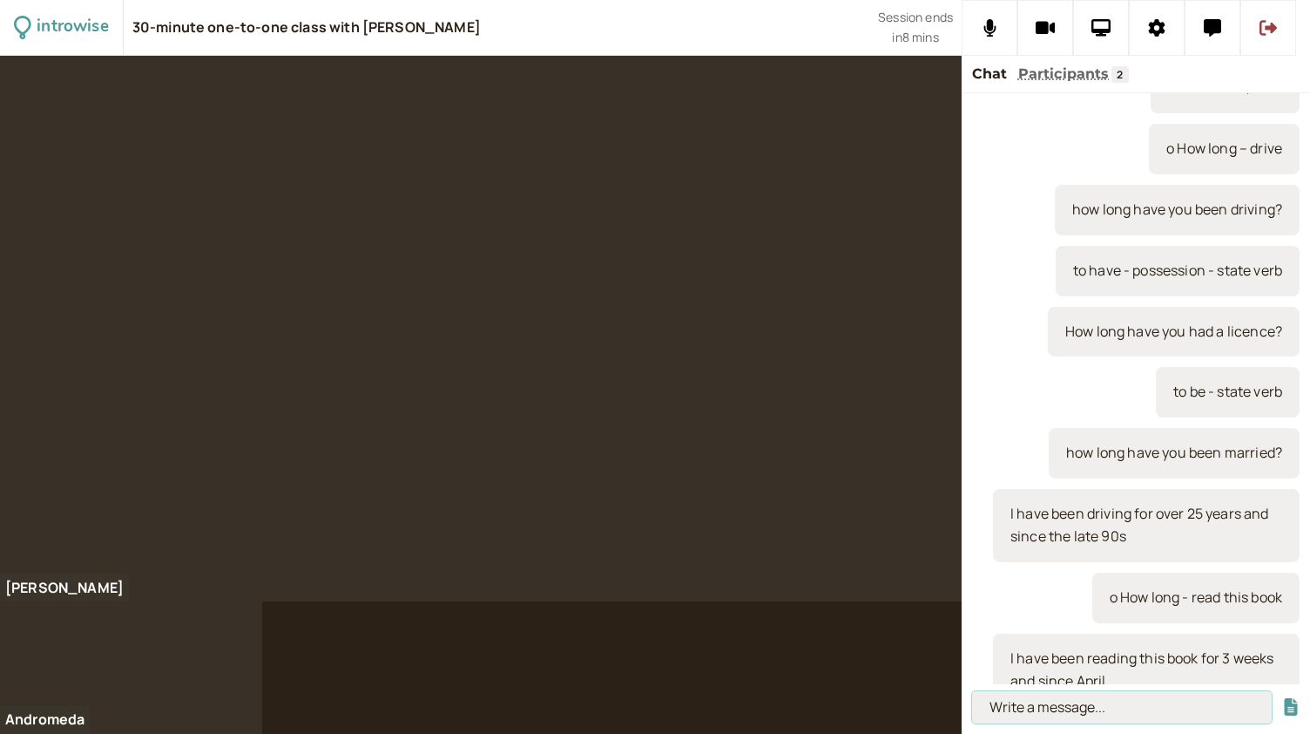
paste input "I have been reading this book for 3 weeks and since April"
type input "I have been reading this book for 3 weeks and since August"
click at [1283, 698] on button "submit" at bounding box center [1291, 707] width 17 height 18
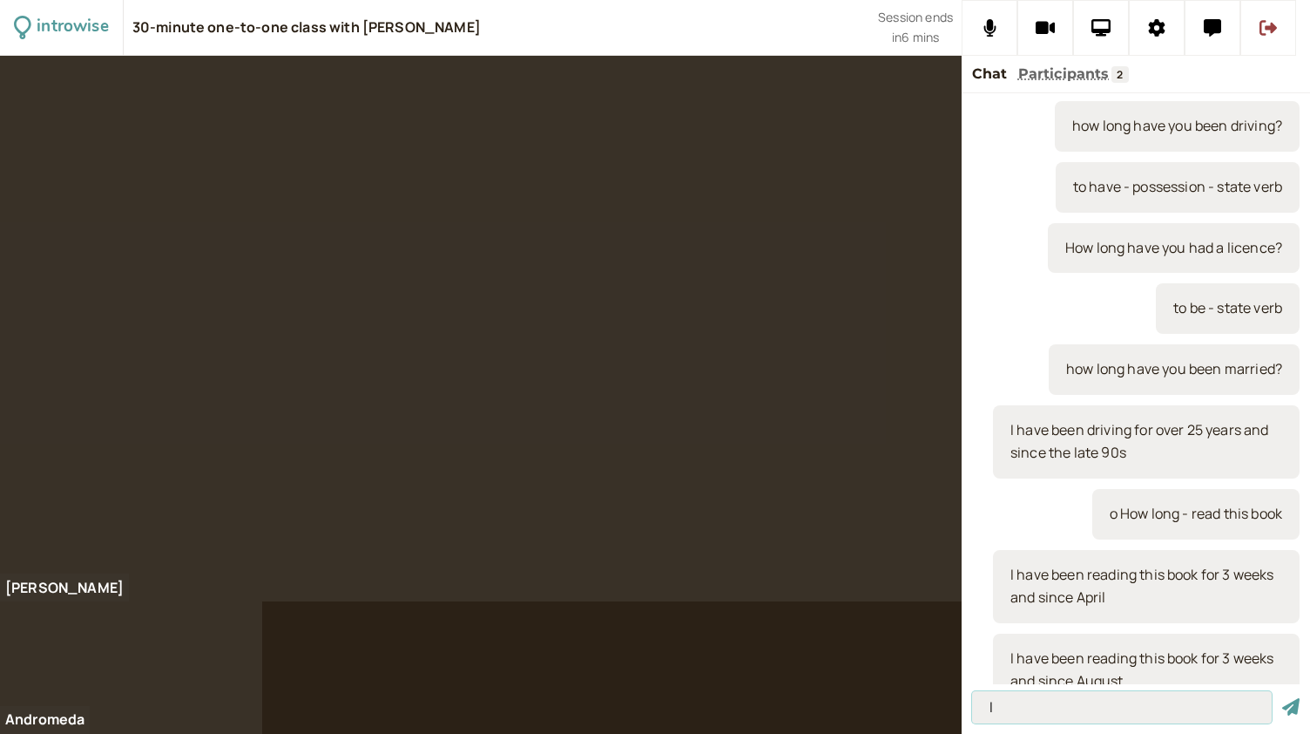
type input "I"
type input "I read Tolkien last summer and it took many weeks"
click at [1283, 698] on button "submit" at bounding box center [1291, 707] width 17 height 18
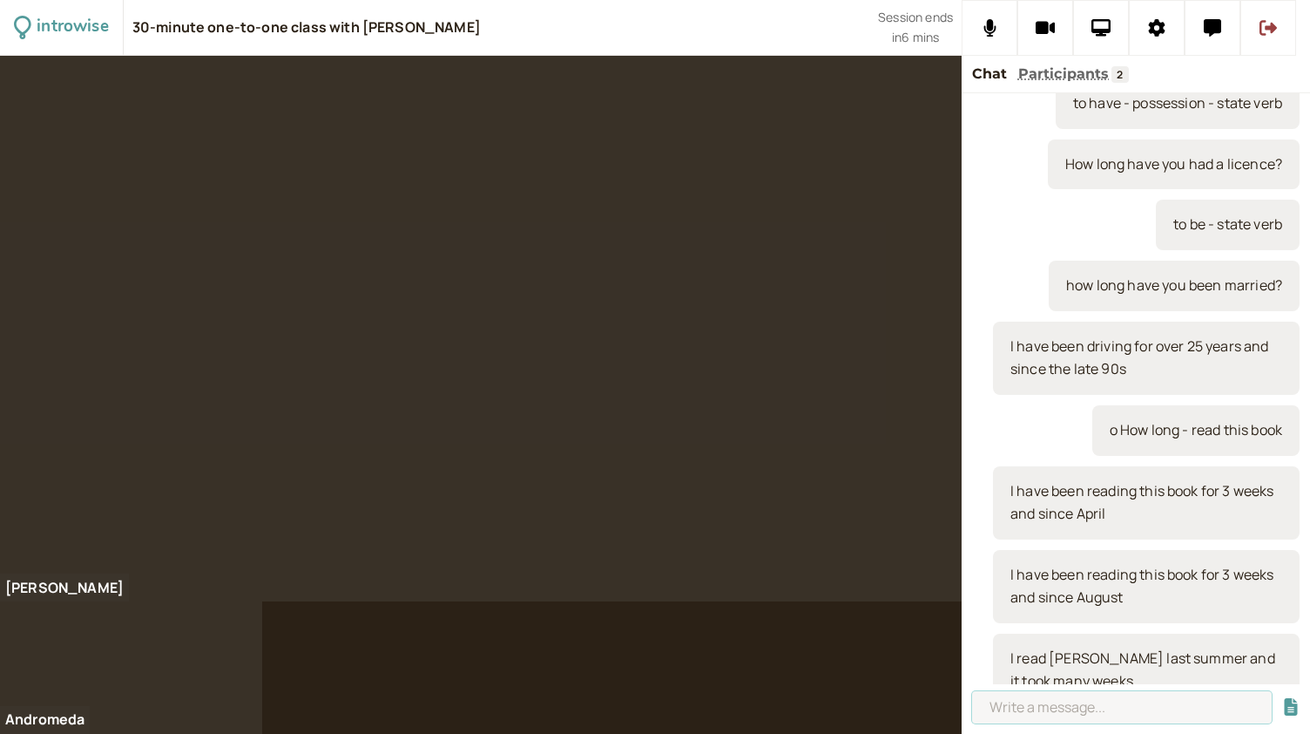
paste input "• How long – know your neighbours"
type input "• How long – know your neighbours"
drag, startPoint x: 1232, startPoint y: 703, endPoint x: 960, endPoint y: 710, distance: 271.9
click at [960, 710] on div "introwise 30-minute one-to-one class with Andromeda Jones Session ends in 6 min…" at bounding box center [655, 367] width 1310 height 734
type input "to knit /nit/"
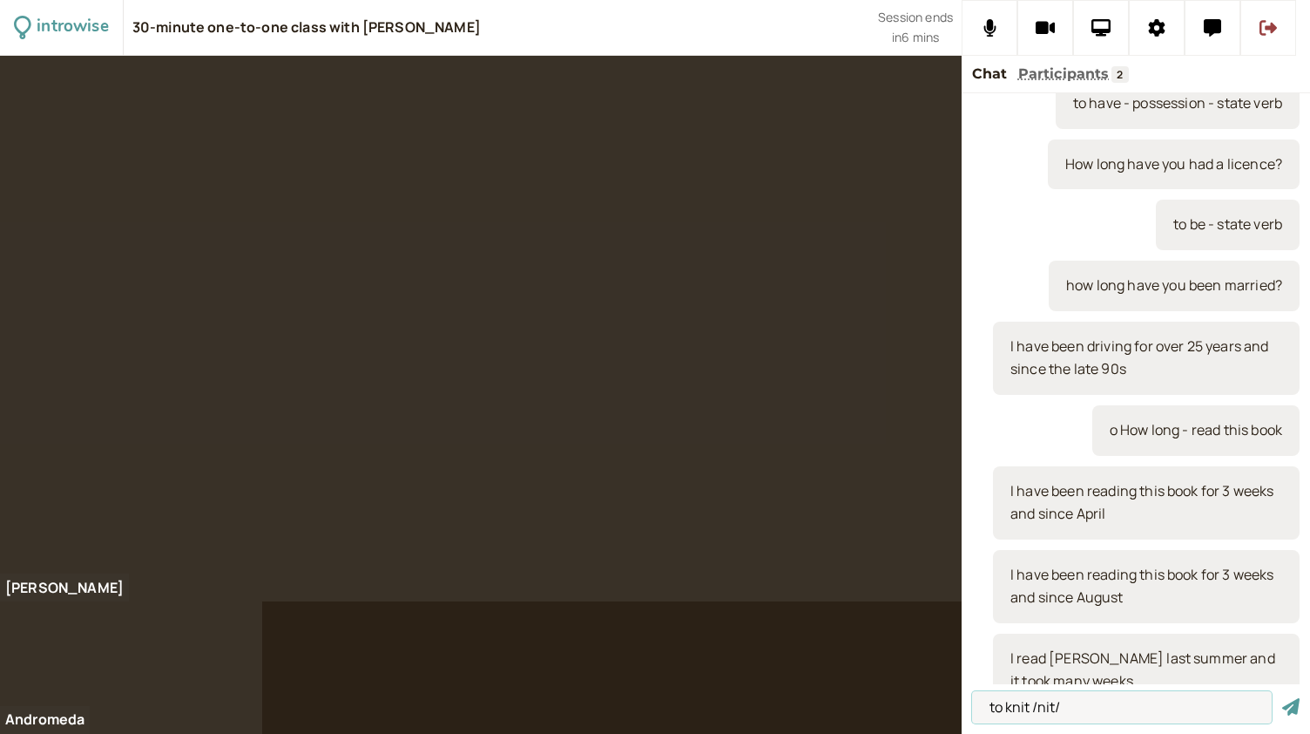
click at [1283, 698] on button "submit" at bounding box center [1291, 707] width 17 height 18
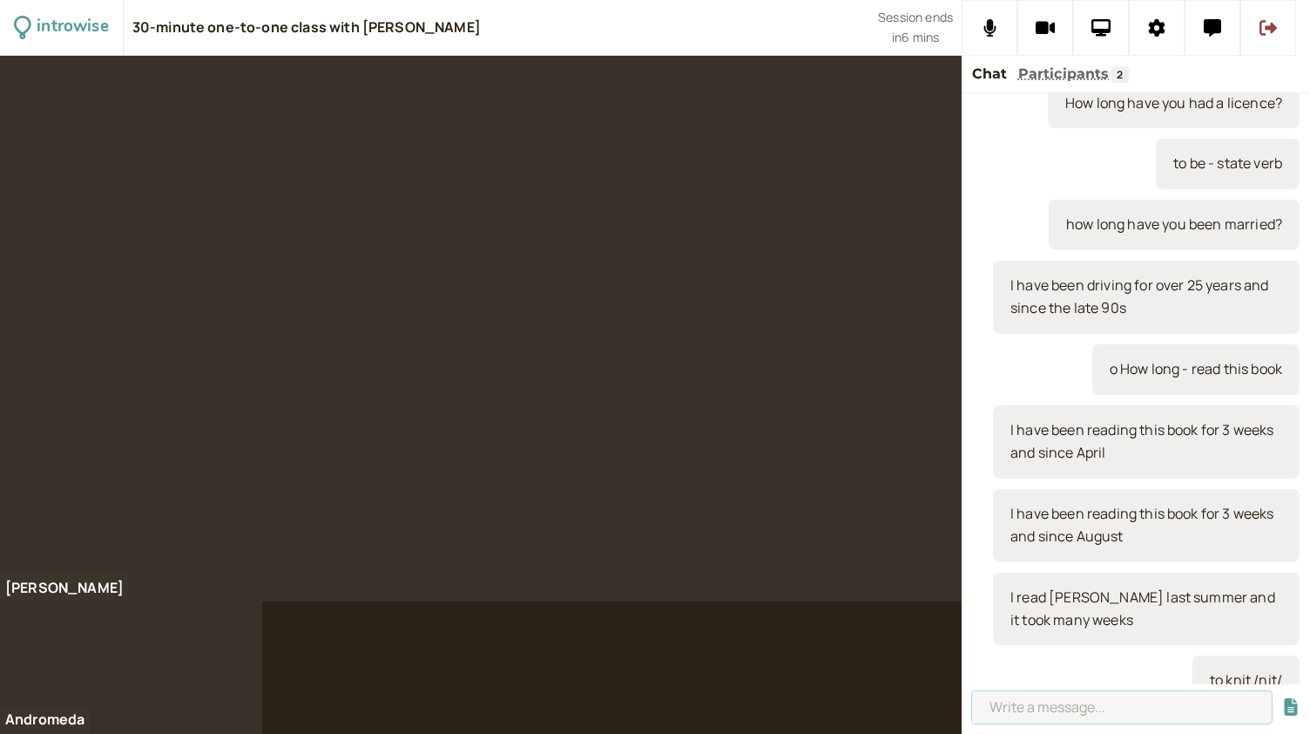
paste input "• How long – know your neighbours"
type input "• How long – know your neighbours"
drag, startPoint x: 1237, startPoint y: 712, endPoint x: 952, endPoint y: 708, distance: 284.9
click at [952, 708] on div "introwise 30-minute one-to-one class with Andromeda Jones Session ends in 5 min…" at bounding box center [655, 367] width 1310 height 734
type input "she was very good at knitting"
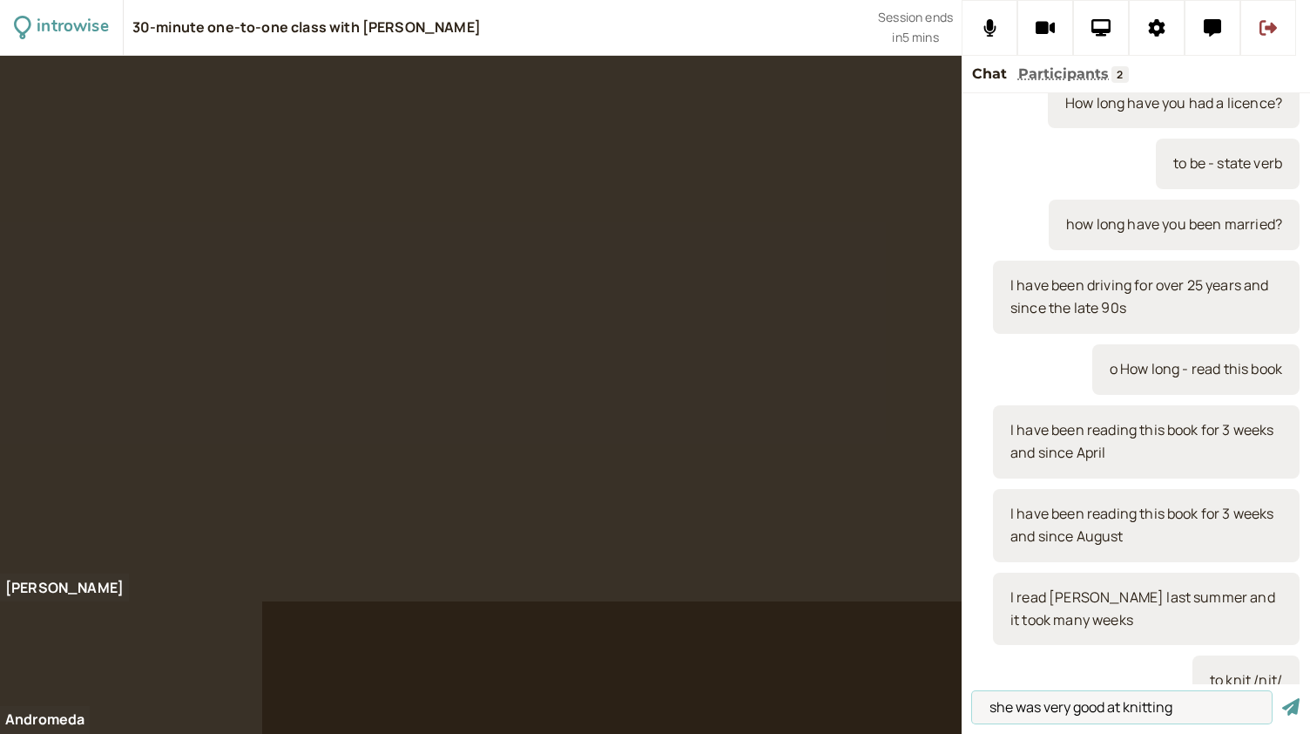
click at [1283, 698] on button "submit" at bounding box center [1291, 707] width 17 height 18
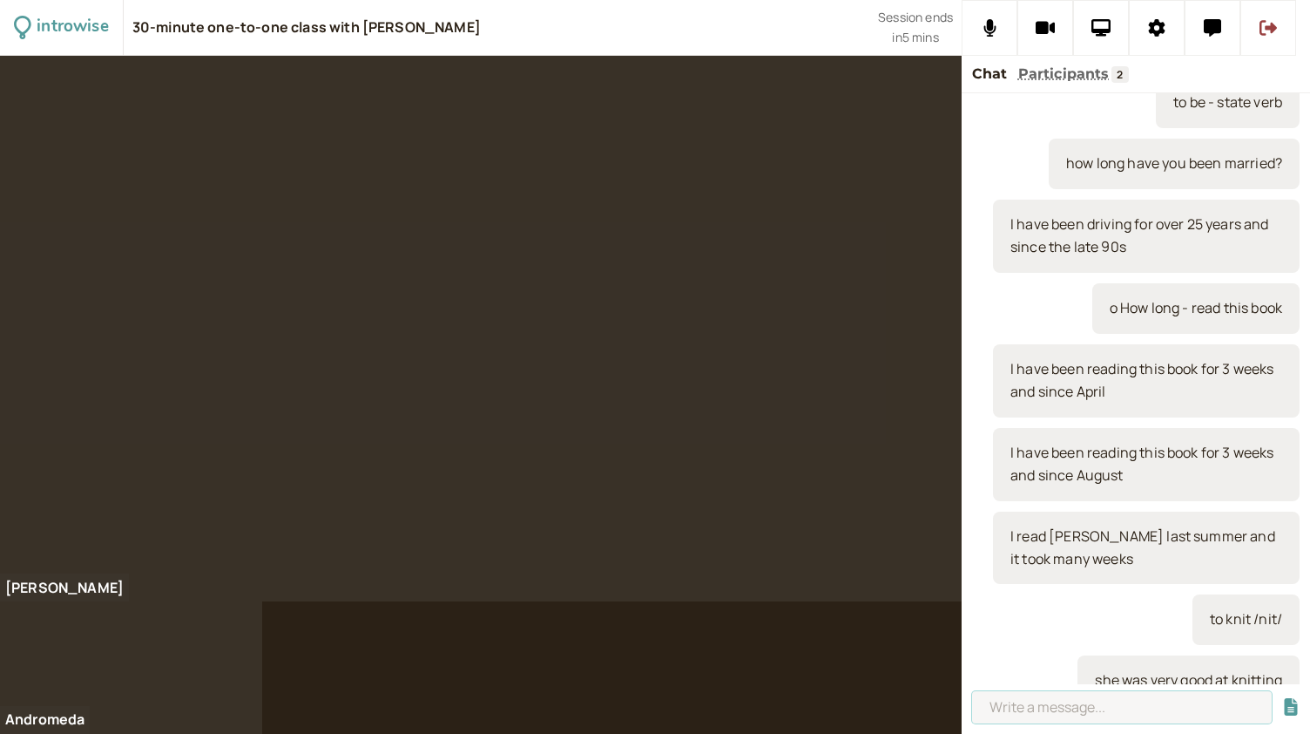
paste input "• How long – know your neighbours"
type input "• How long – know your neighbours"
drag, startPoint x: 1240, startPoint y: 712, endPoint x: 893, endPoint y: 698, distance: 347.1
click at [893, 698] on div "introwise 30-minute one-to-one class with Andromeda Jones Session ends in 4 min…" at bounding box center [655, 367] width 1310 height 734
type input "exactly the same as she saw in the shop"
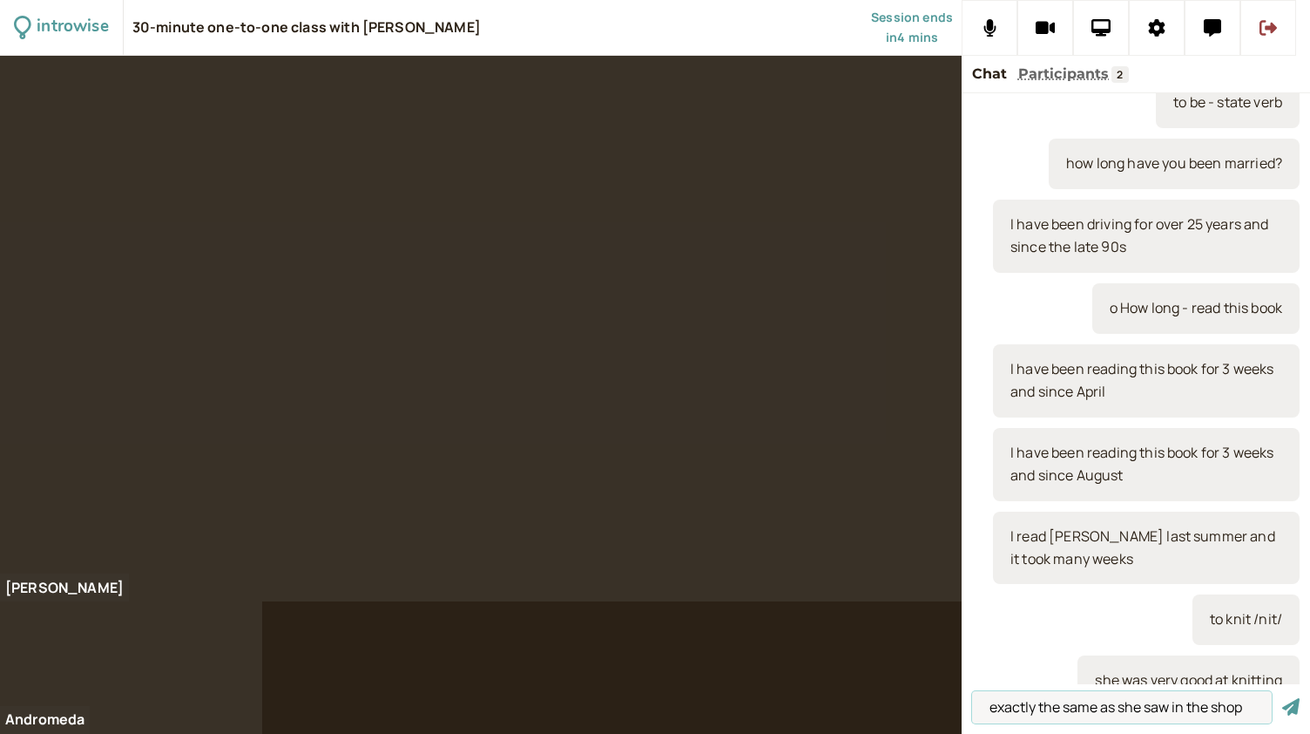
click at [1283, 698] on button "submit" at bounding box center [1291, 707] width 17 height 18
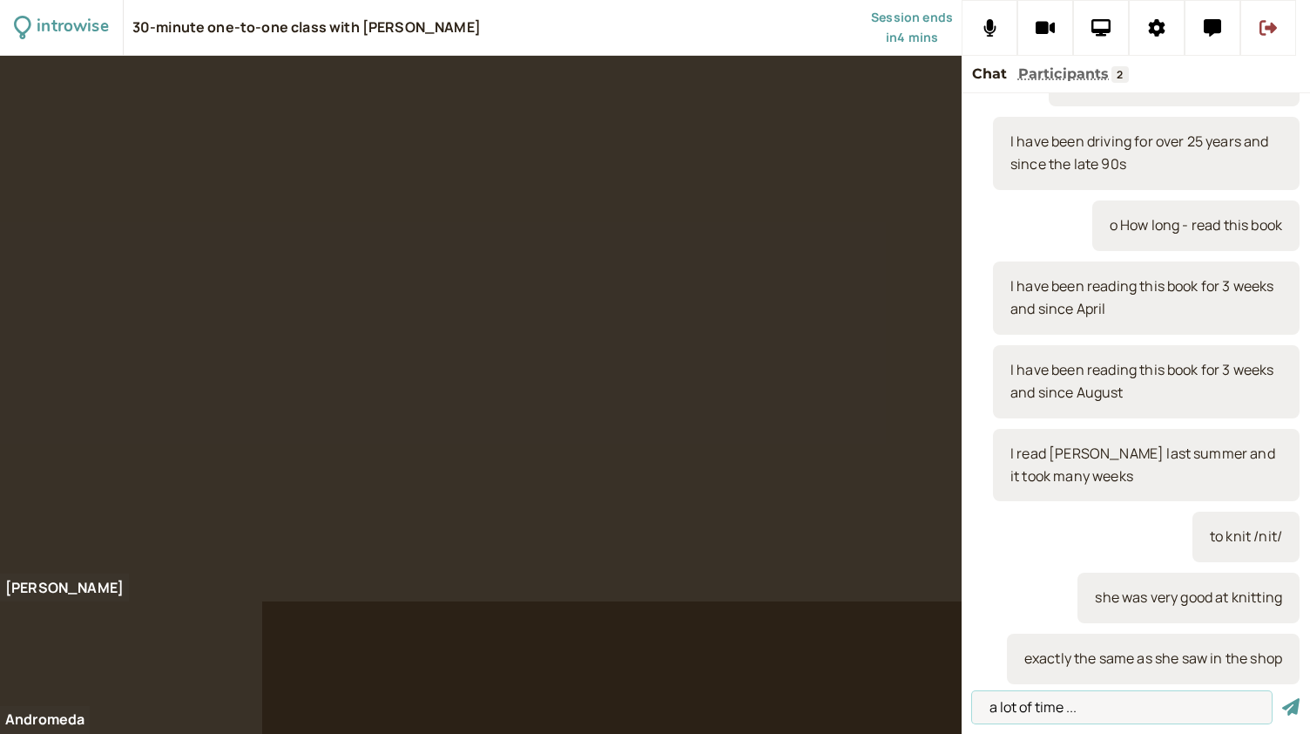
type input "a lot of time ..."
click at [1283, 698] on button "submit" at bounding box center [1291, 707] width 17 height 18
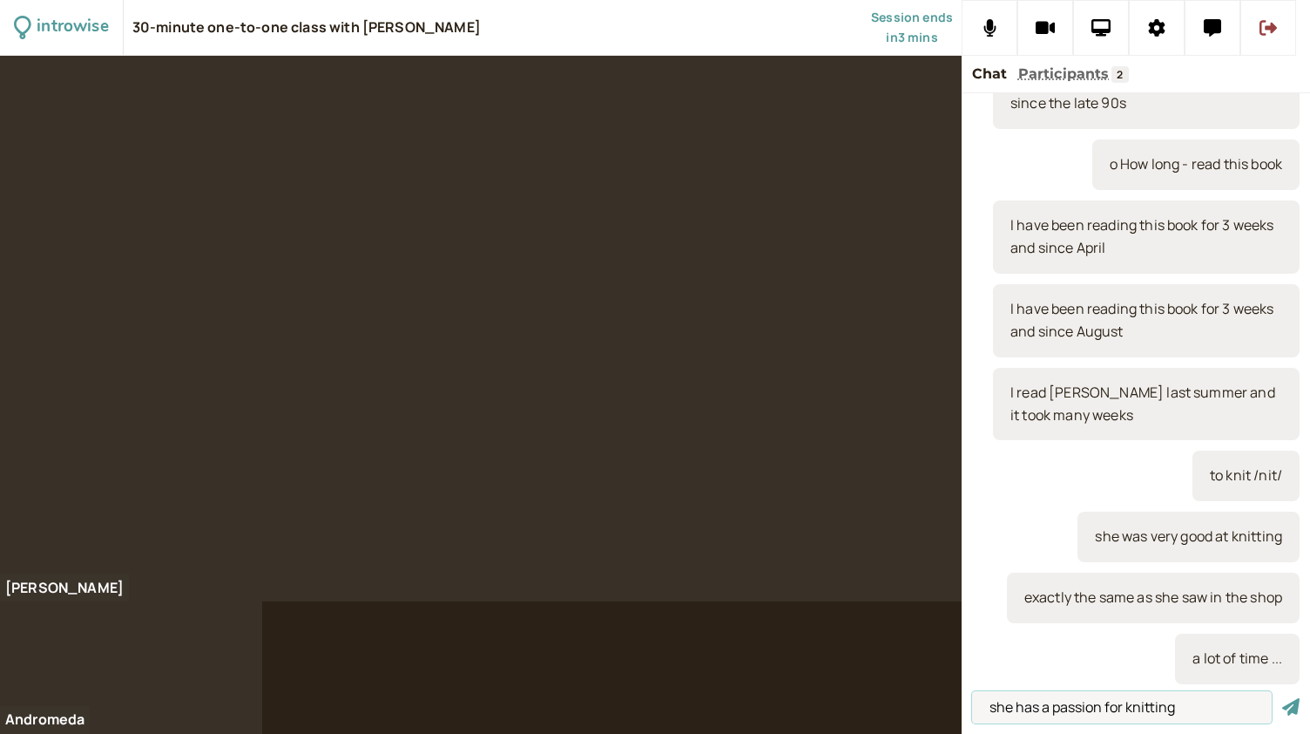
type input "she has a passion for knitting"
click at [1283, 698] on button "submit" at bounding box center [1291, 707] width 17 height 18
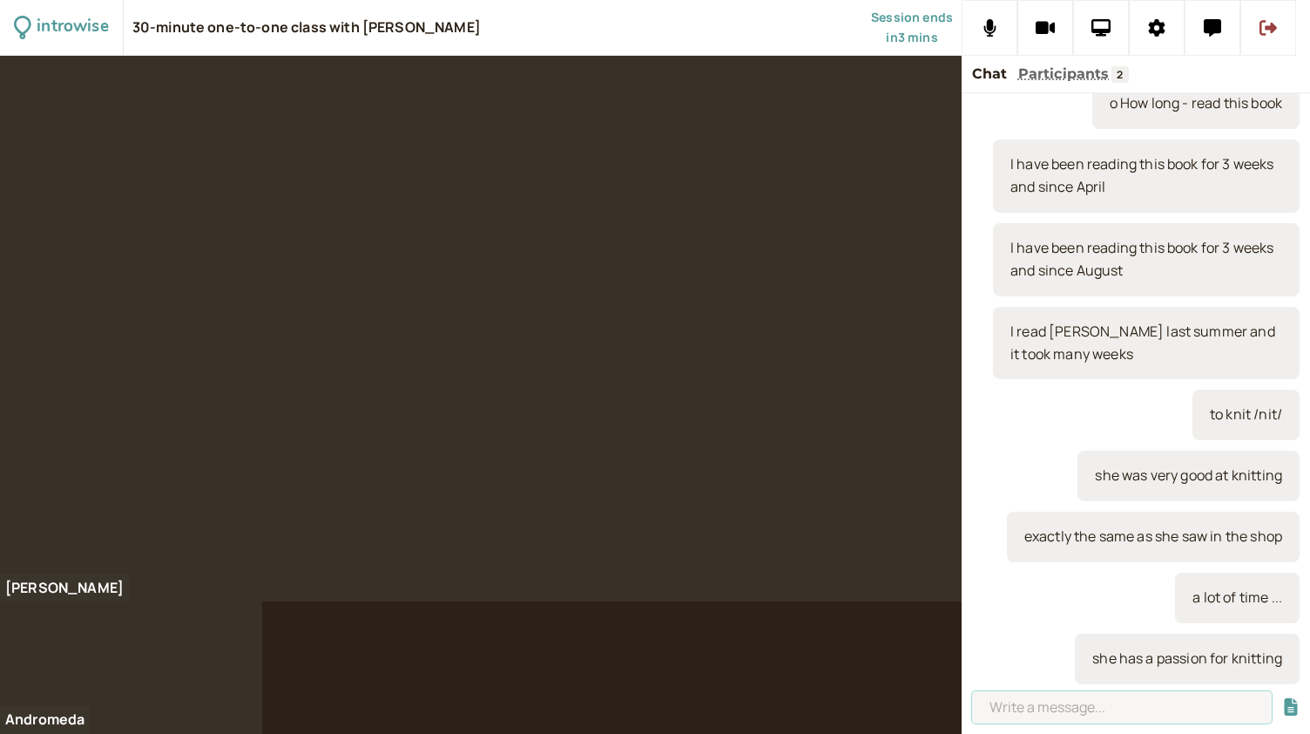
paste input "• How long – know your neighbours"
type input "• How long – know your neighbours"
drag, startPoint x: 1237, startPoint y: 700, endPoint x: 981, endPoint y: 678, distance: 257.1
click at [981, 678] on div "You joined at 7:30 AM it is getting colder it is chilly - a bit cold trekking /…" at bounding box center [1136, 413] width 349 height 640
type input "crochet /cro-shay/"
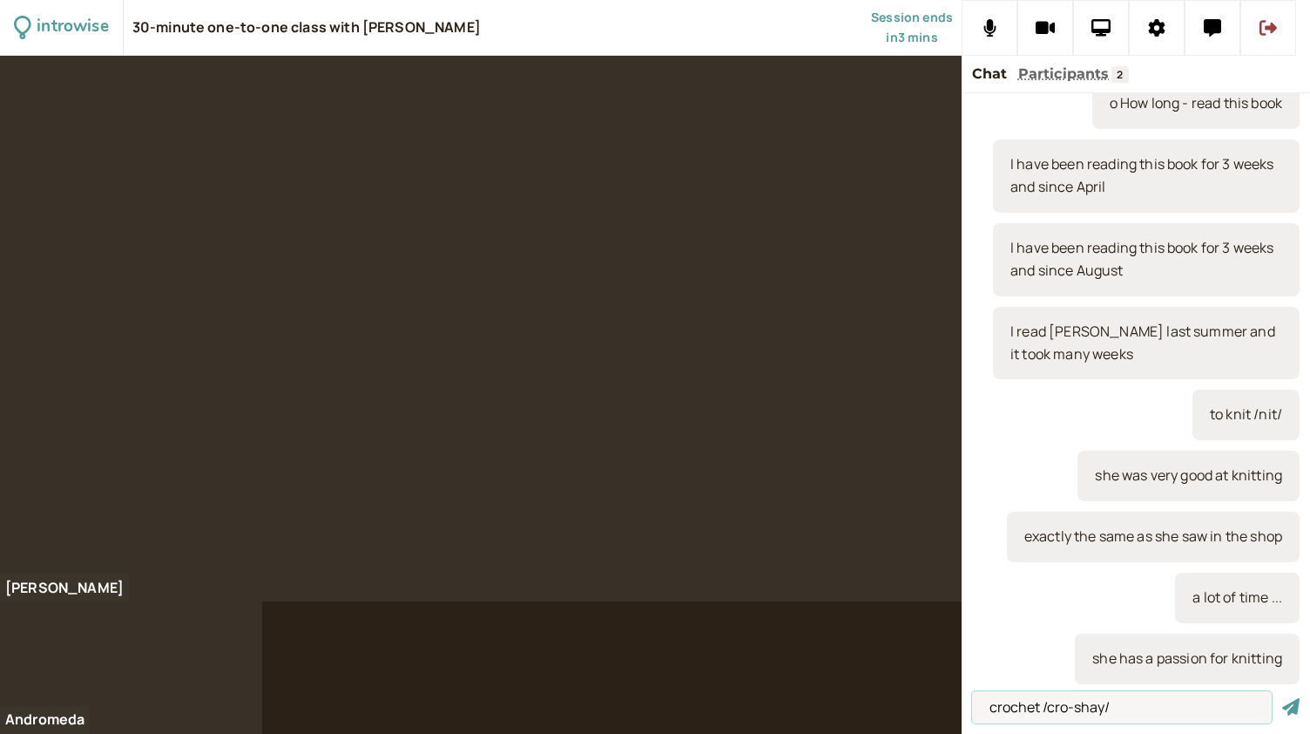
click at [1283, 698] on button "submit" at bounding box center [1291, 707] width 17 height 18
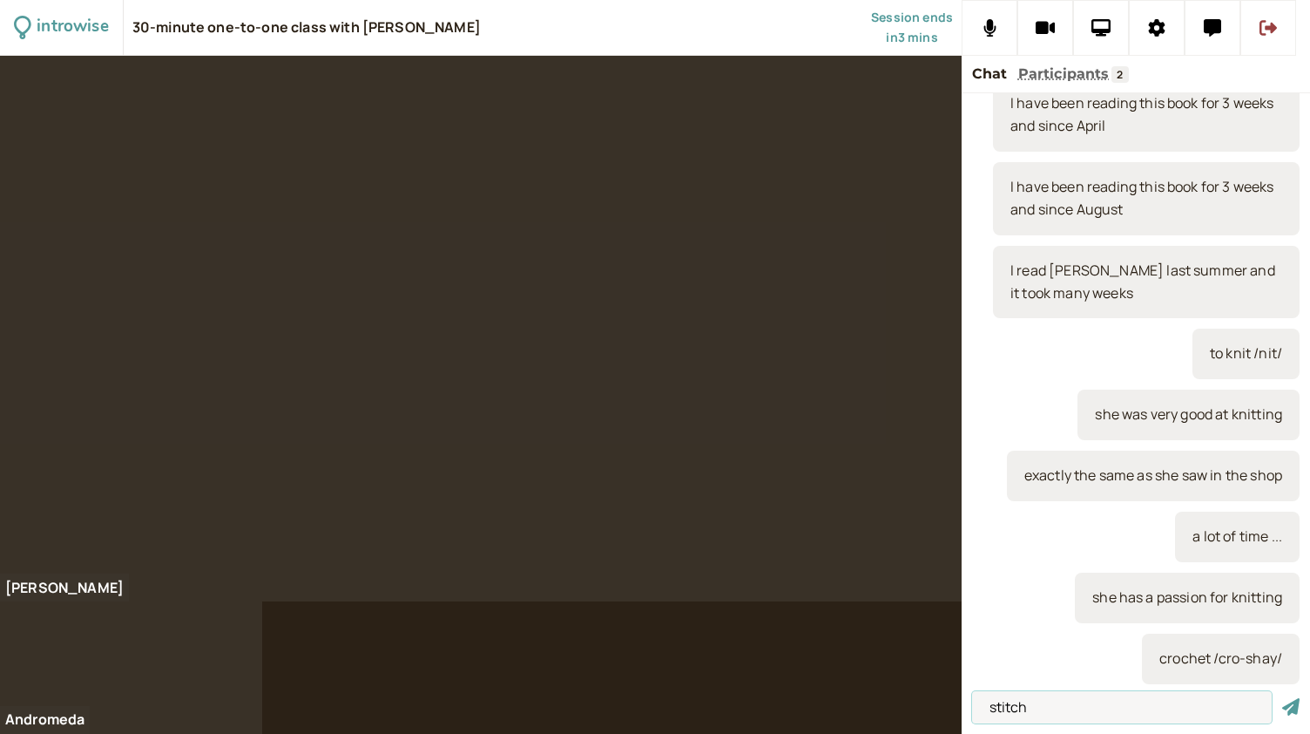
type input "stitch"
click at [1283, 698] on button "submit" at bounding box center [1291, 707] width 17 height 18
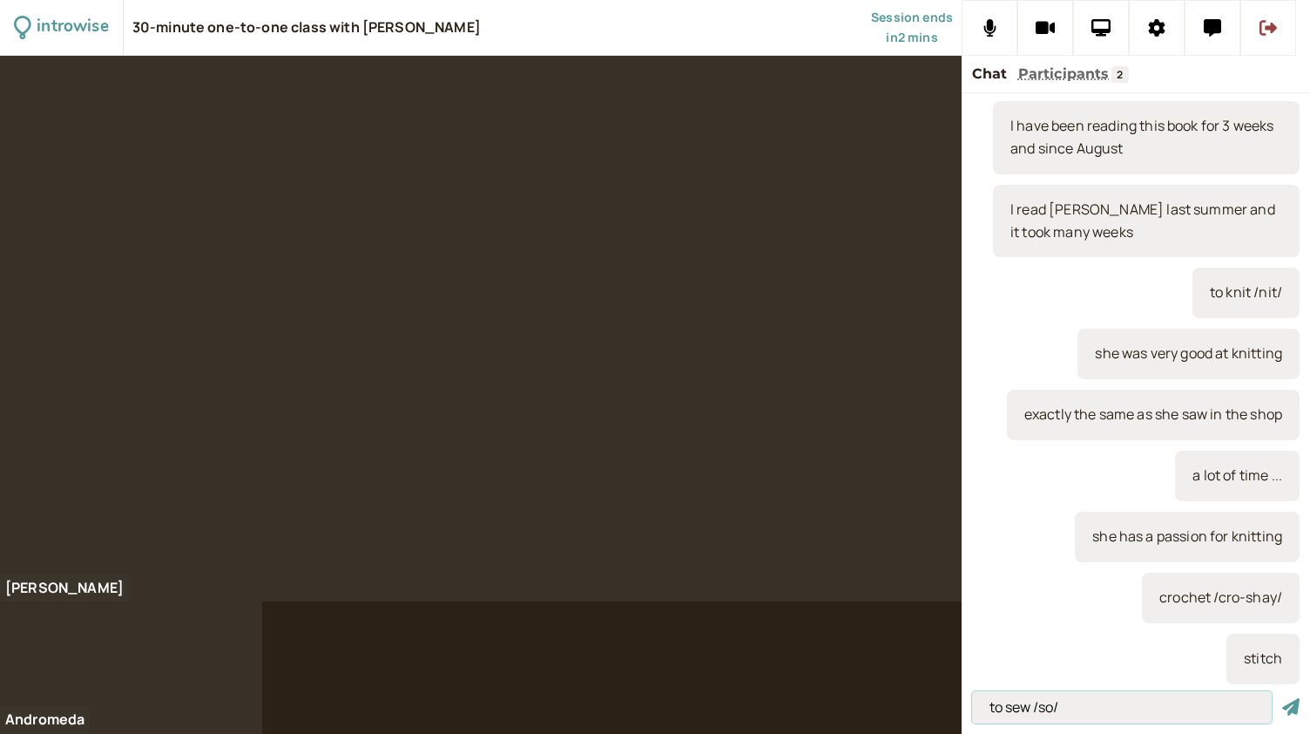
type input "to sew /so/"
click at [1283, 698] on button "submit" at bounding box center [1291, 707] width 17 height 18
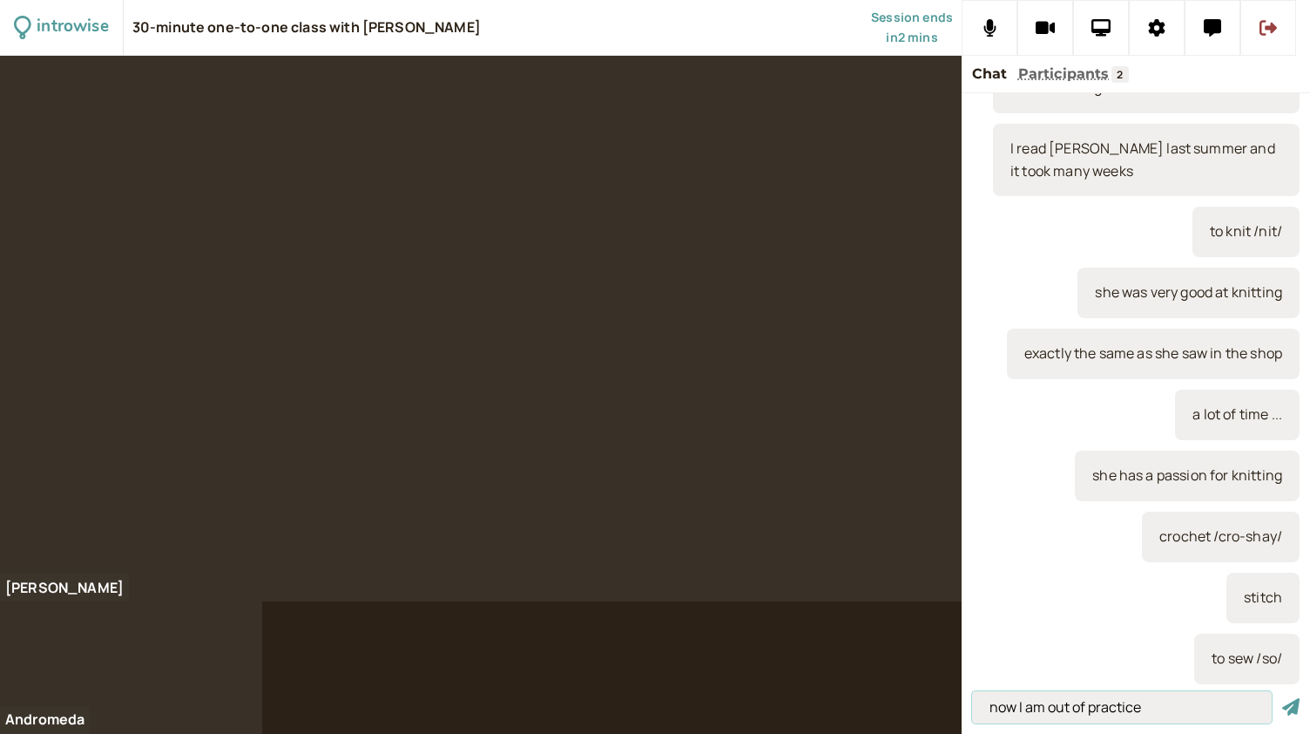
type input "now I am out of practice"
click at [1283, 698] on button "submit" at bounding box center [1291, 707] width 17 height 18
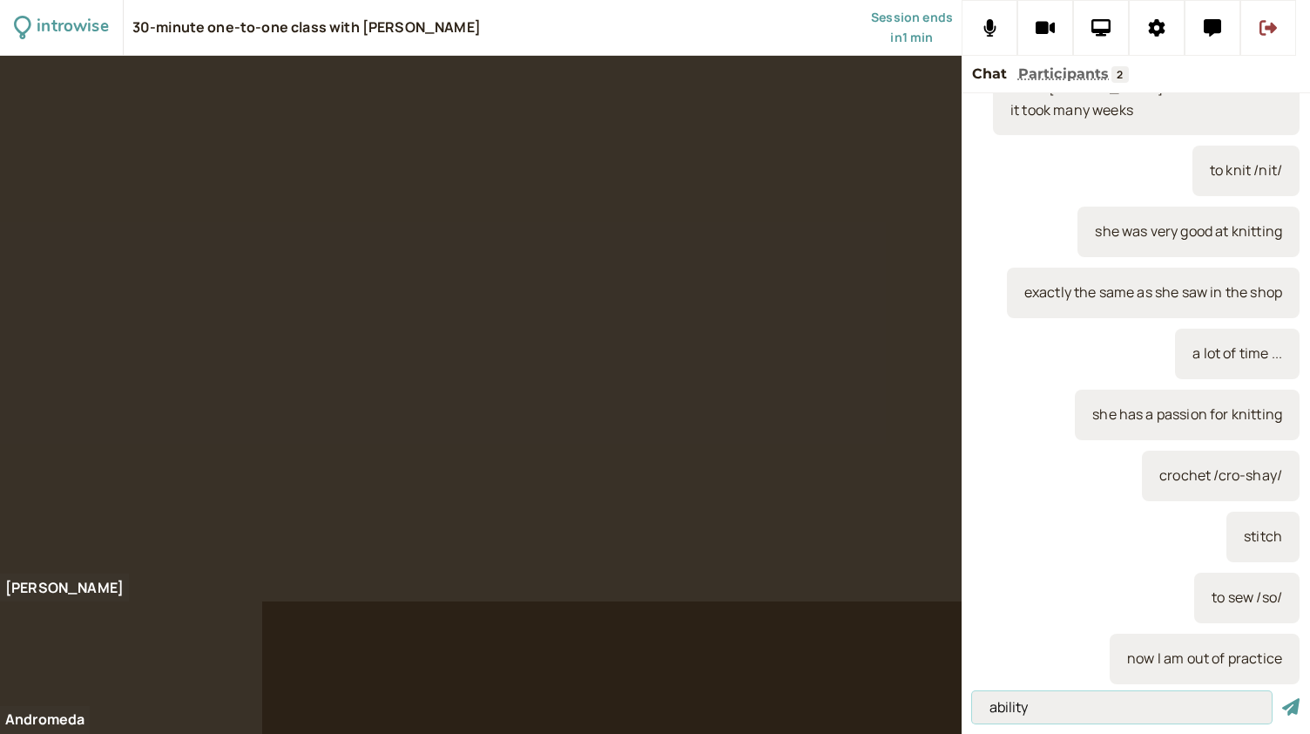
type input "ability"
click at [1283, 698] on button "submit" at bounding box center [1291, 707] width 17 height 18
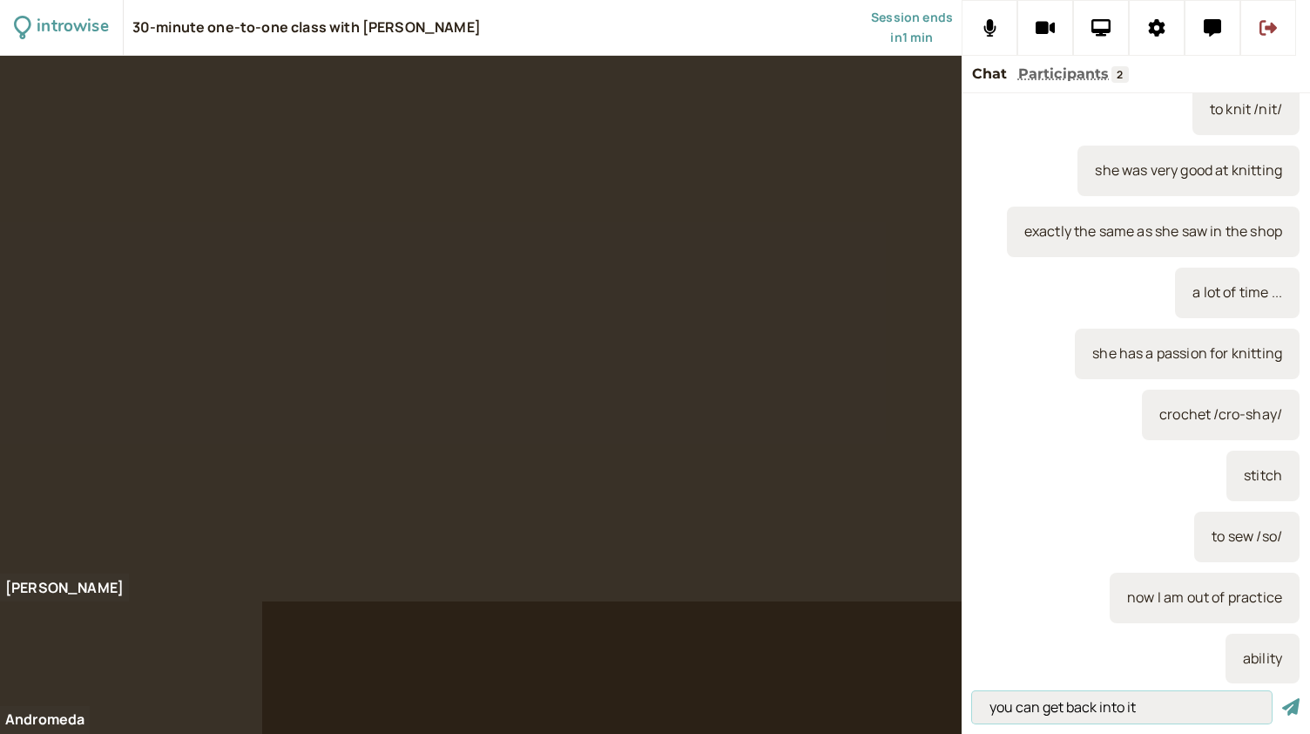
type input "you can get back into it"
click at [1283, 698] on button "submit" at bounding box center [1291, 707] width 17 height 18
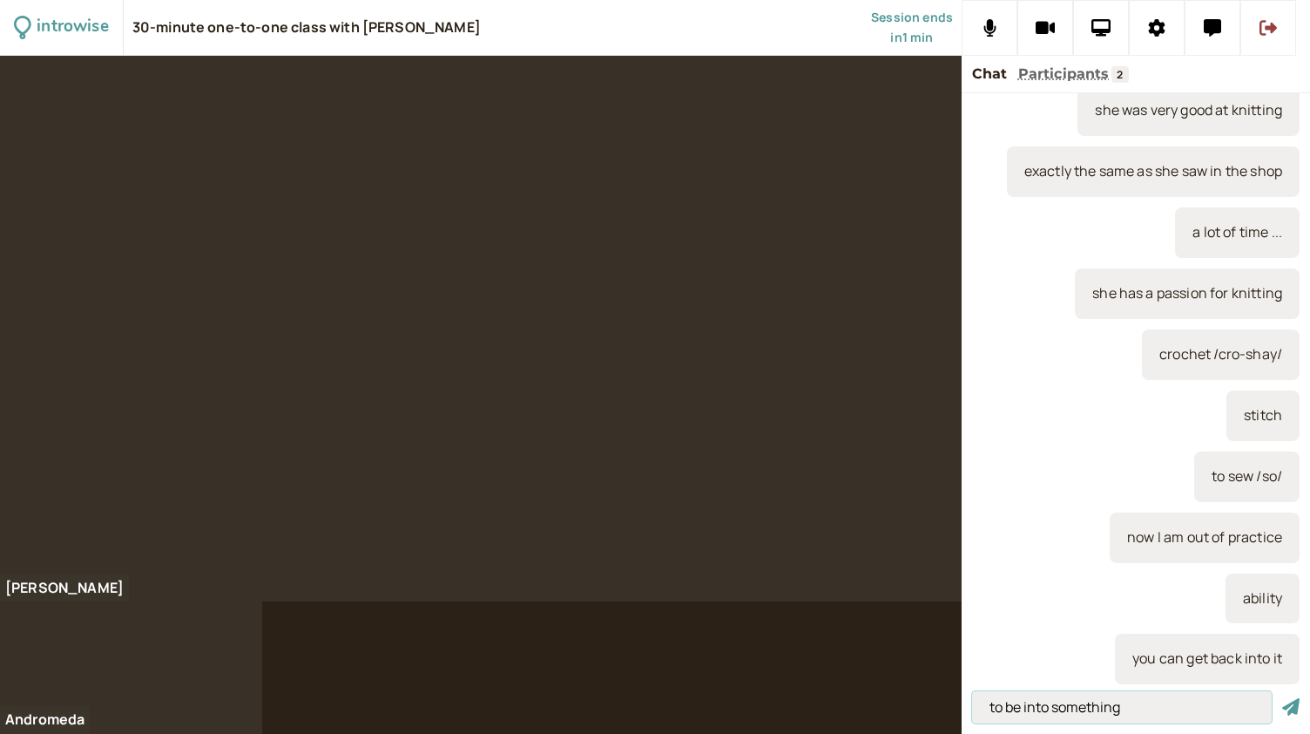
type input "to be into something"
click at [1283, 698] on button "submit" at bounding box center [1291, 707] width 17 height 18
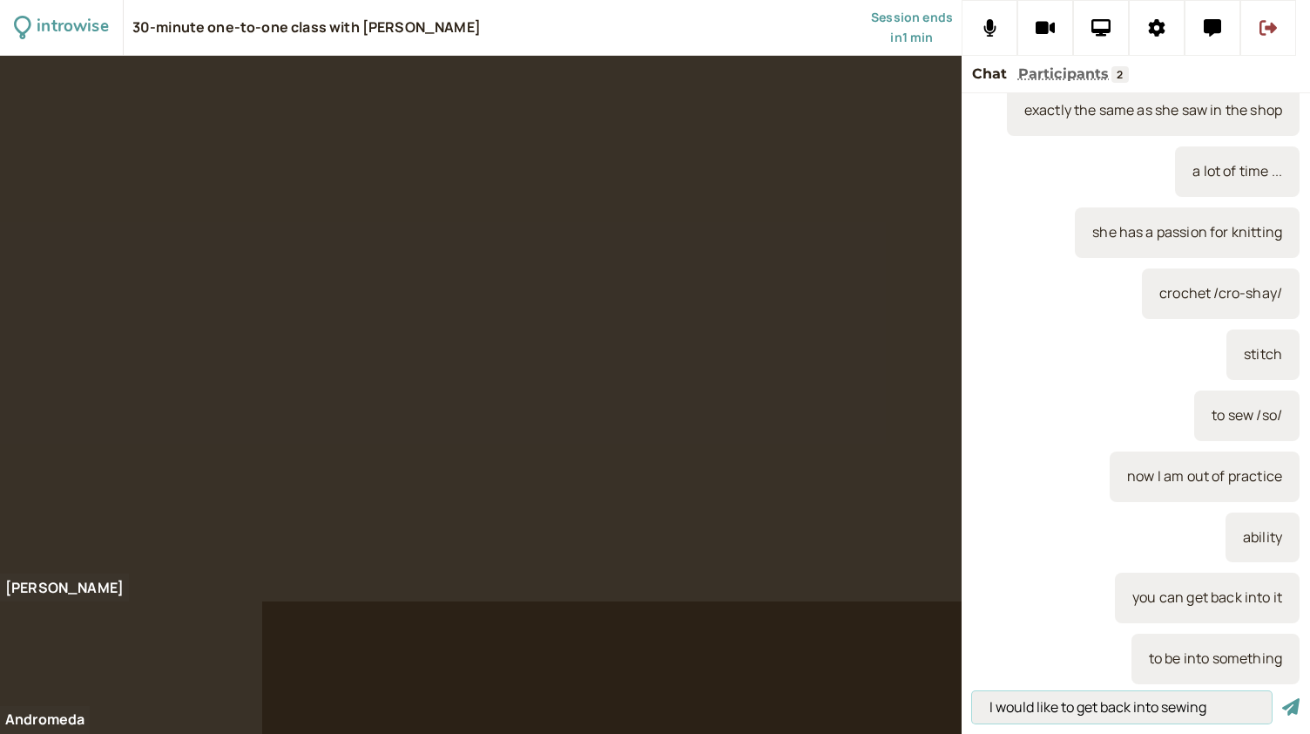
type input "I would like to get back into sewing"
click at [1283, 698] on button "submit" at bounding box center [1291, 707] width 17 height 18
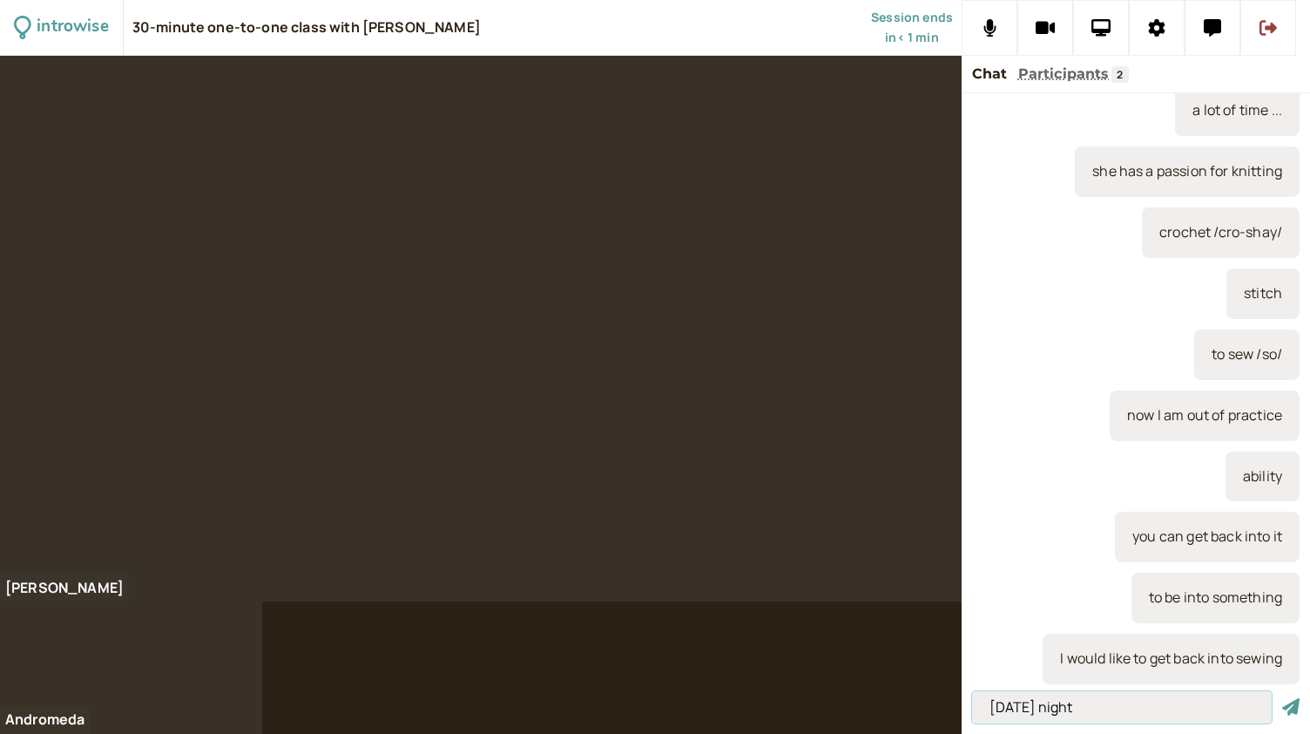
type input "Monday night"
click at [1283, 698] on button "submit" at bounding box center [1291, 707] width 17 height 18
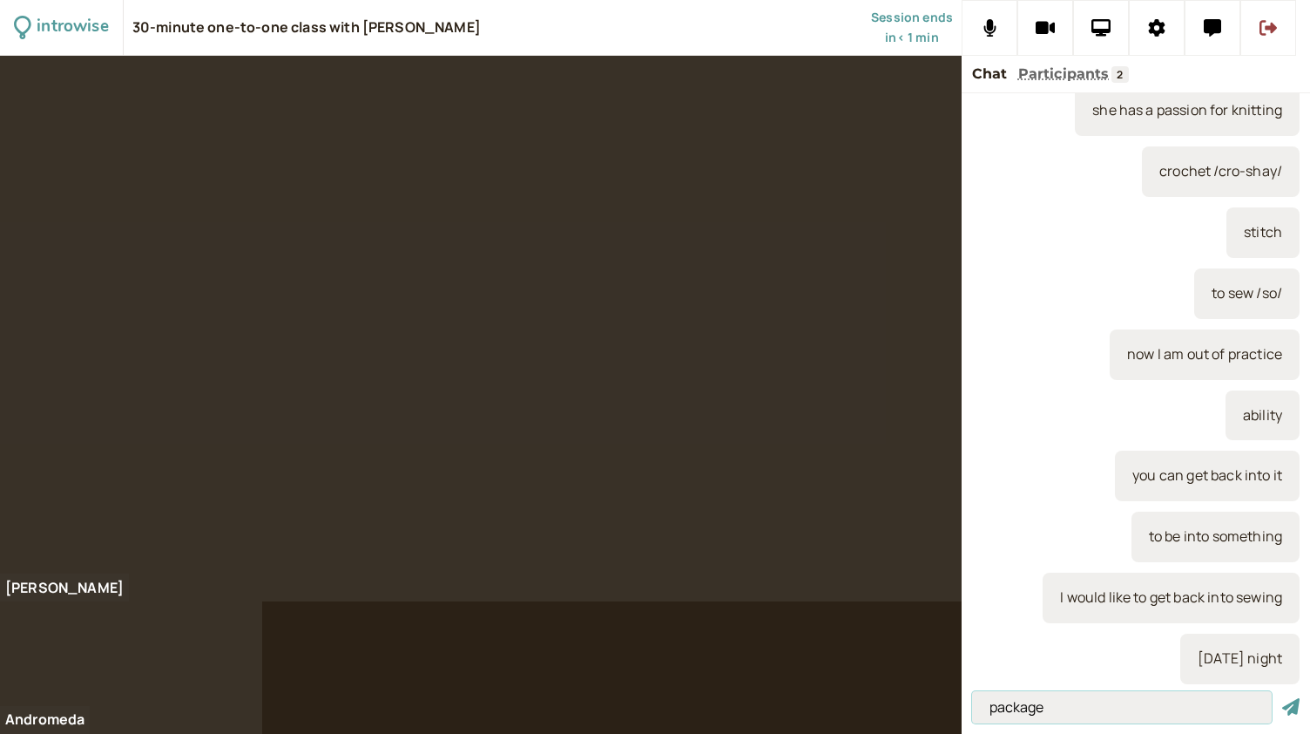
type input "package"
click at [1283, 698] on button "submit" at bounding box center [1291, 707] width 17 height 18
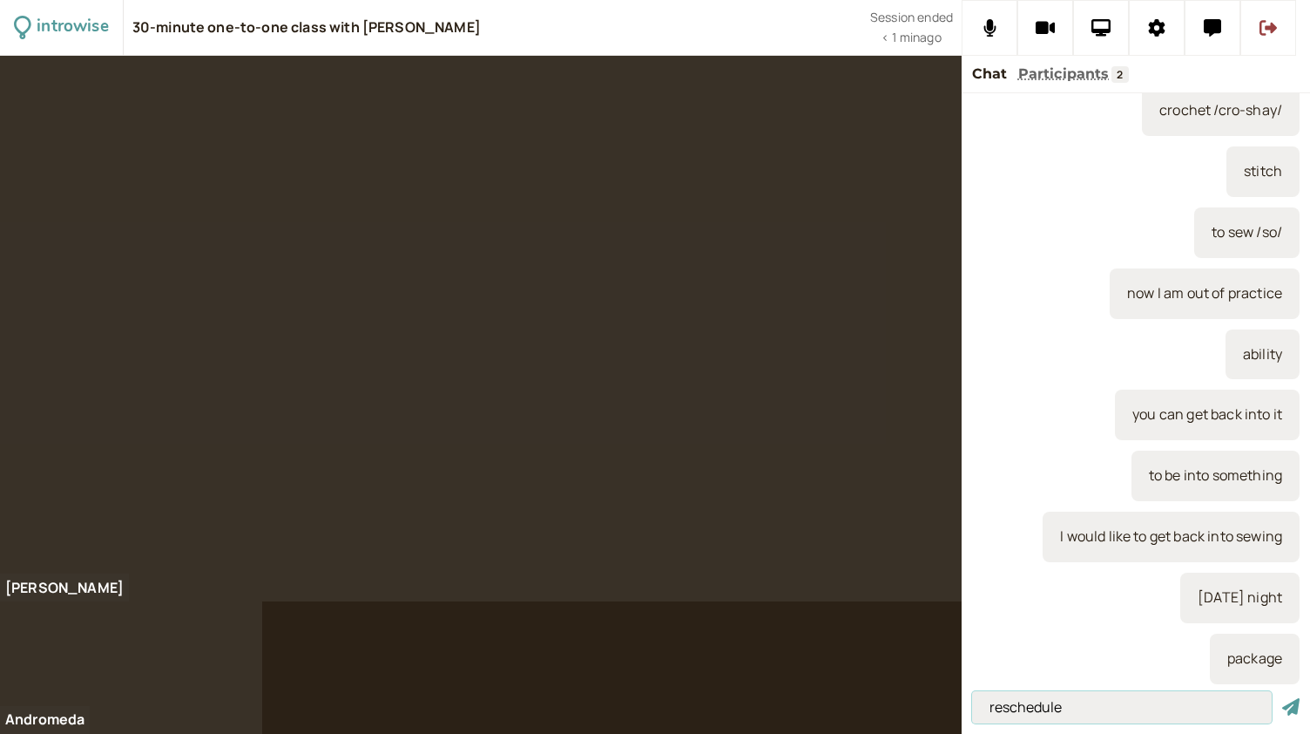
type input "reschedule"
click at [1283, 698] on button "submit" at bounding box center [1291, 707] width 17 height 18
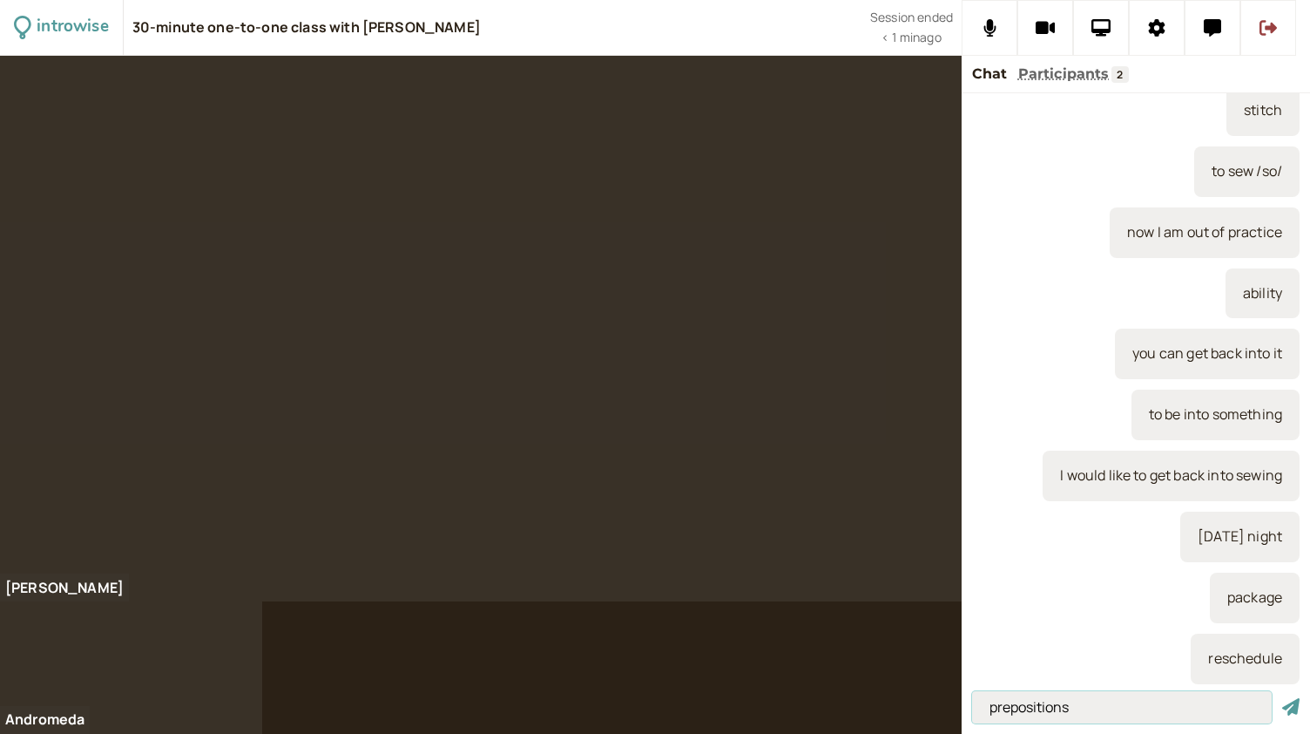
type input "prepositions"
click at [1283, 698] on button "submit" at bounding box center [1291, 707] width 17 height 18
